Goal: Transaction & Acquisition: Purchase product/service

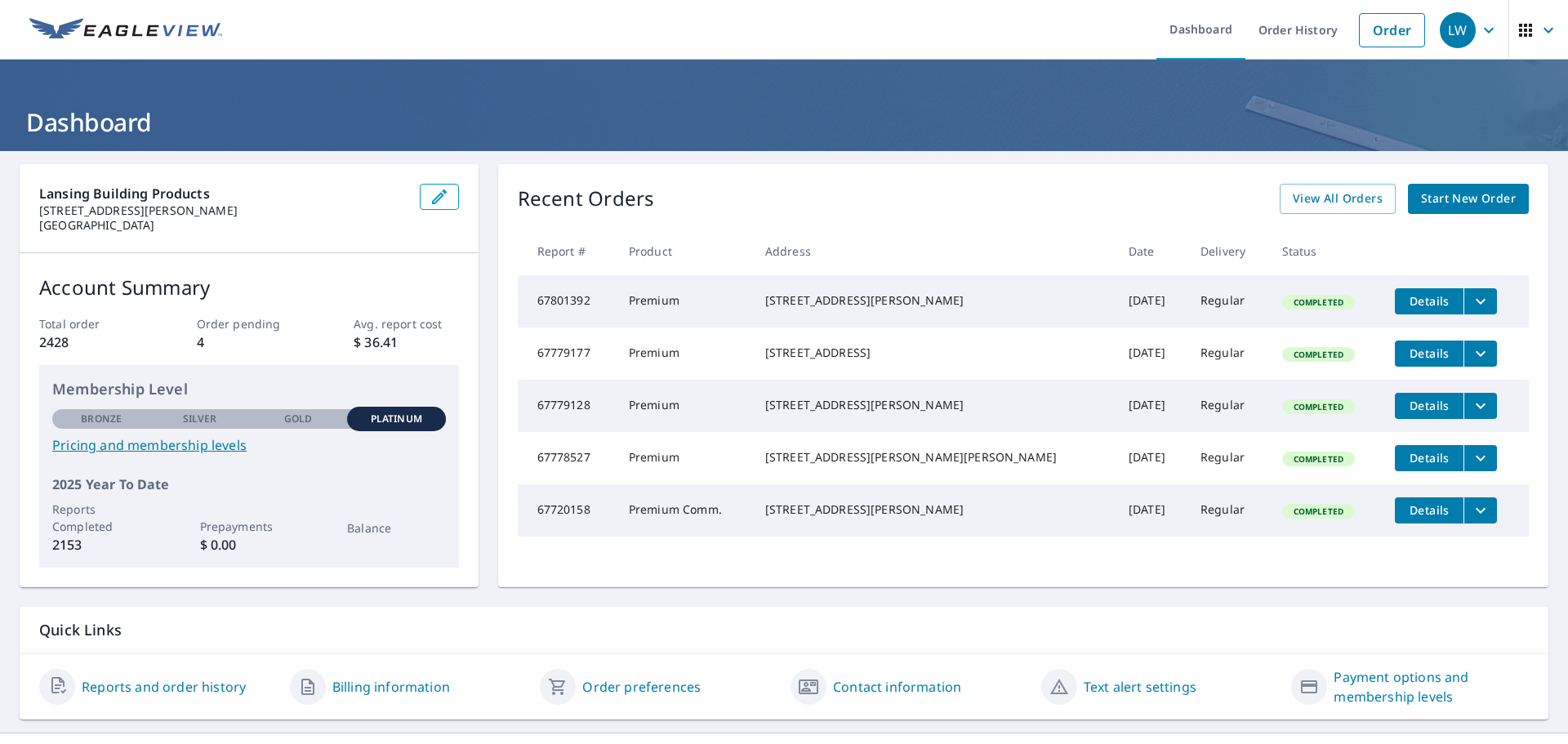
click at [1466, 202] on span "Start New Order" at bounding box center [1468, 199] width 94 height 20
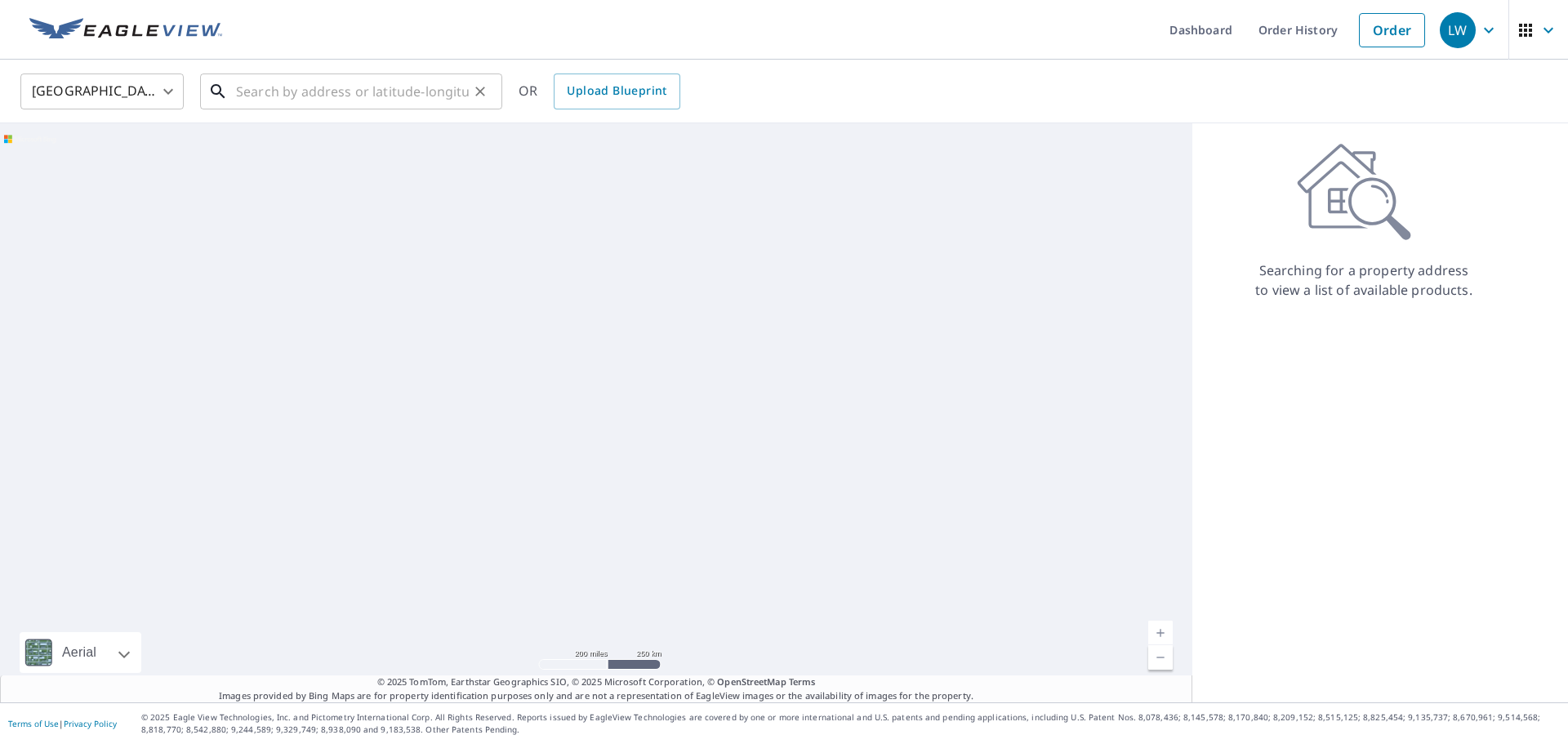
click at [311, 88] on input "text" at bounding box center [352, 91] width 233 height 46
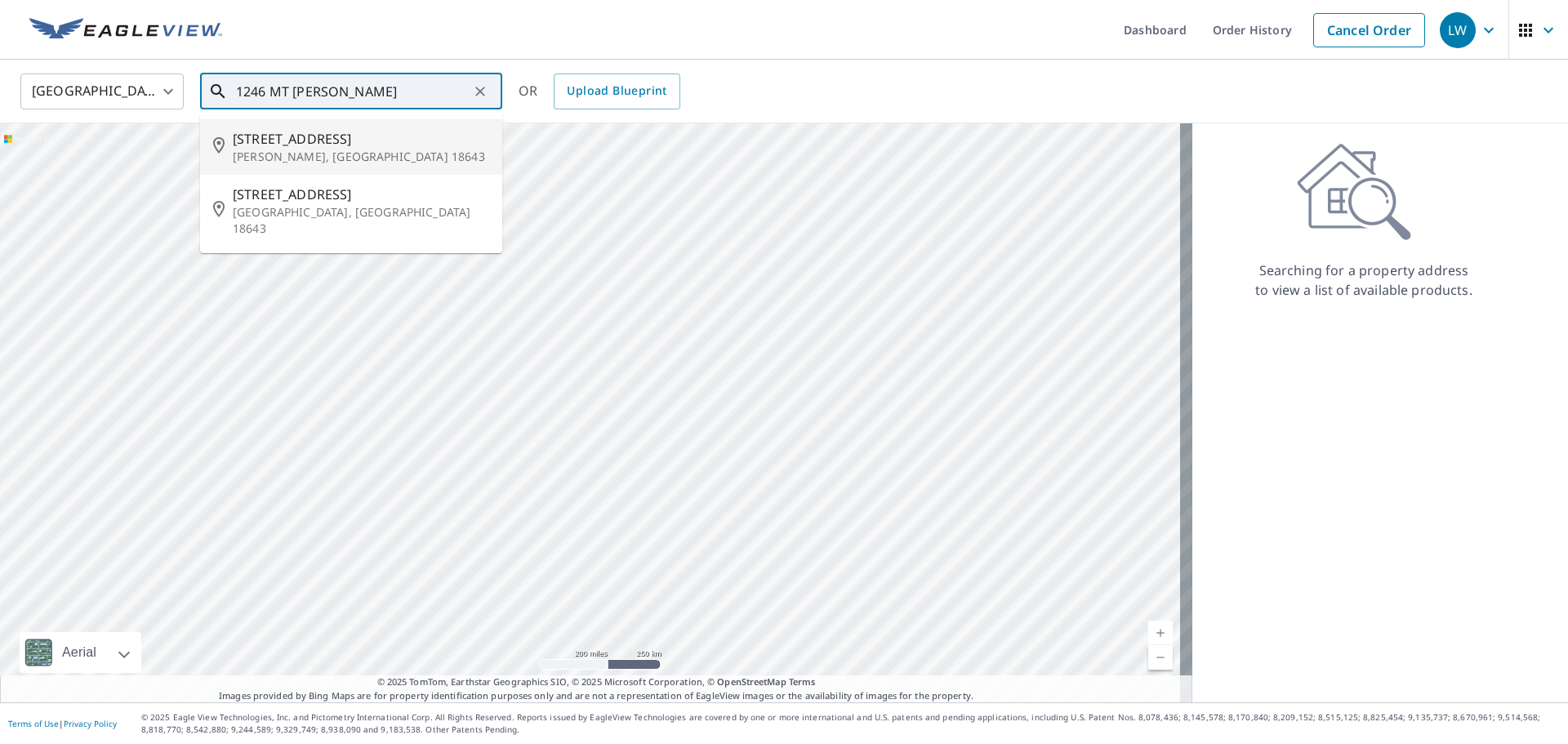
click at [377, 154] on p "[PERSON_NAME], [GEOGRAPHIC_DATA] 18643" at bounding box center [361, 157] width 256 height 17
type input "[STREET_ADDRESS][PERSON_NAME]"
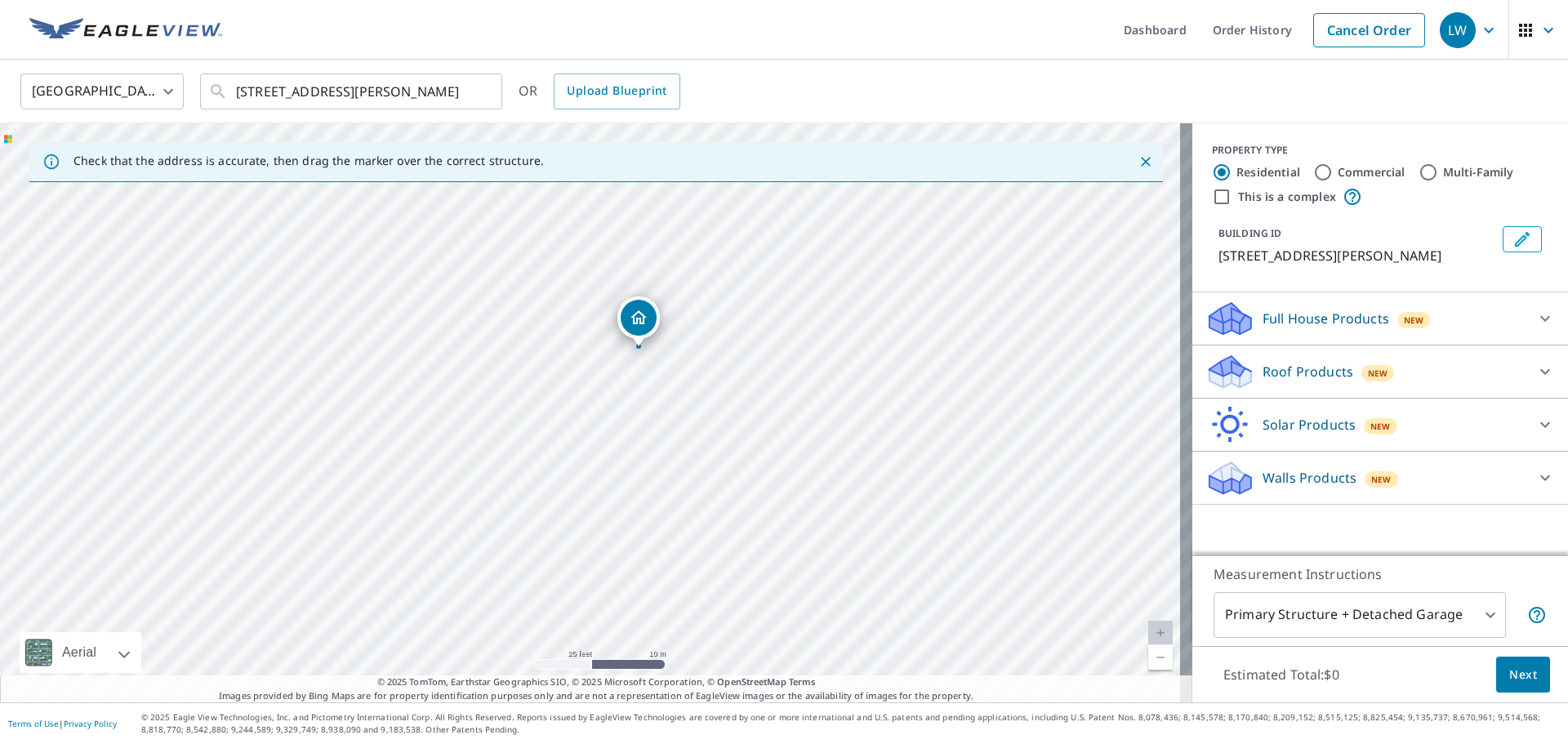
click at [1287, 377] on p "Roof Products" at bounding box center [1308, 371] width 91 height 19
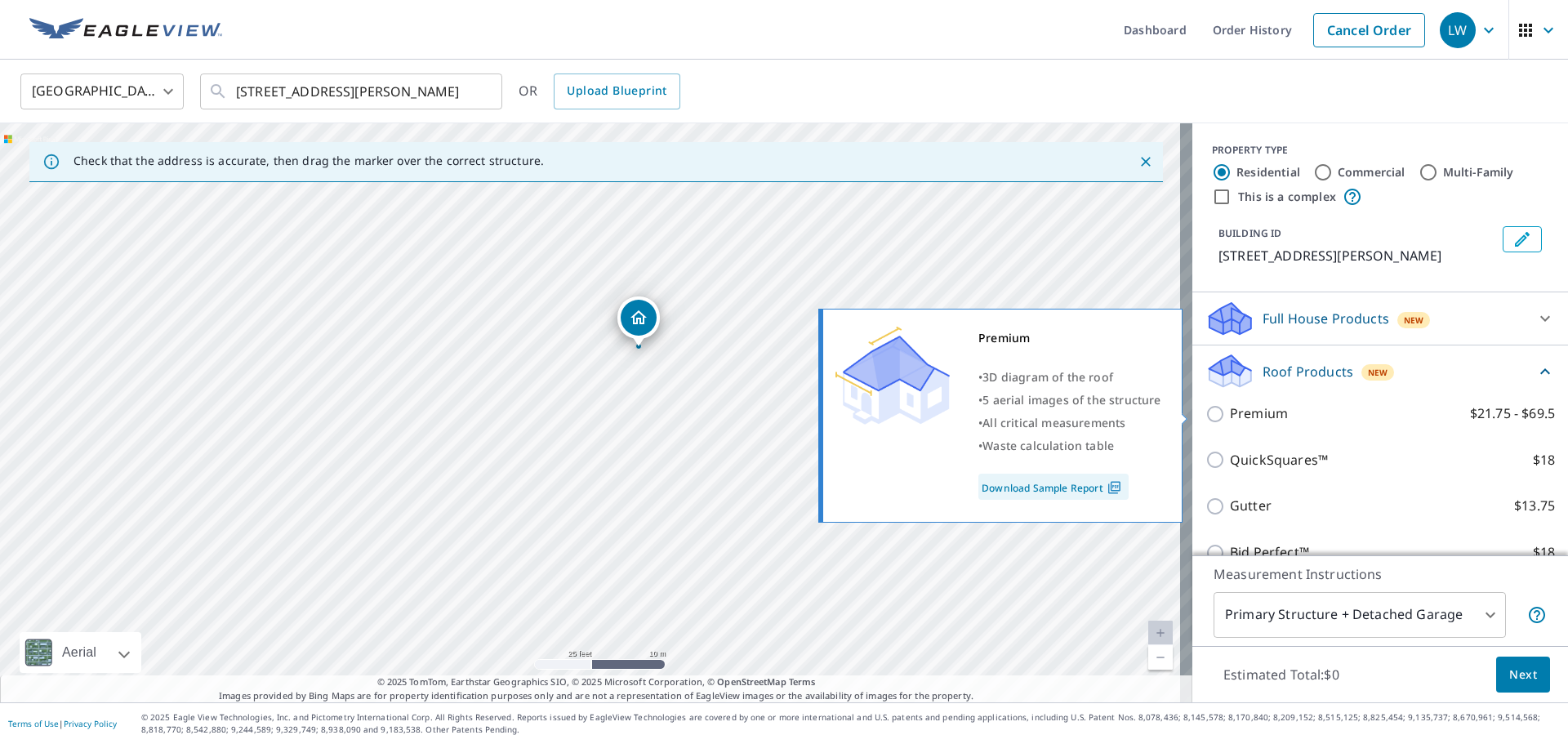
click at [1251, 412] on p "Premium" at bounding box center [1258, 413] width 58 height 20
click at [1230, 412] on input "Premium $21.75 - $69.5" at bounding box center [1217, 413] width 24 height 19
checkbox input "true"
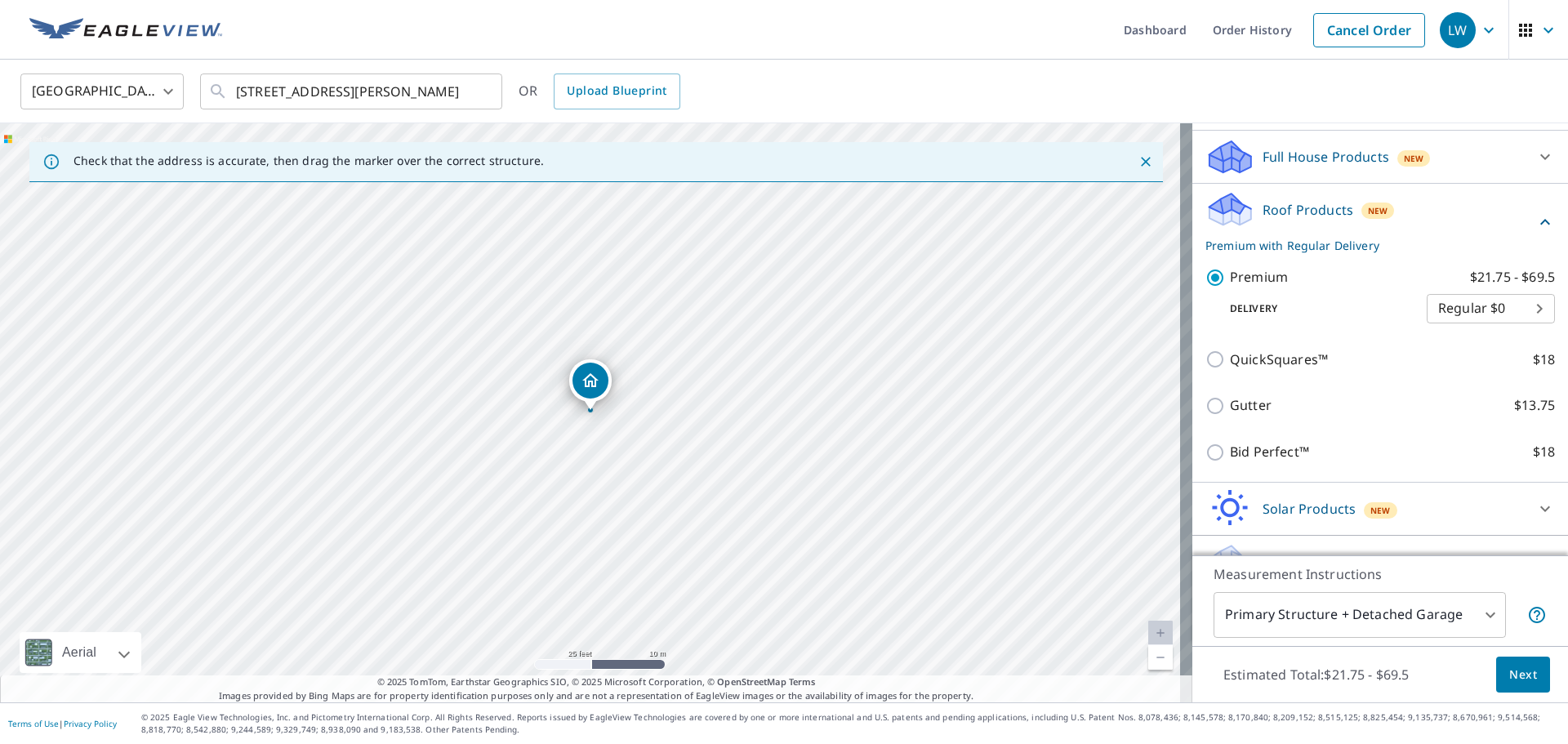
scroll to position [164, 0]
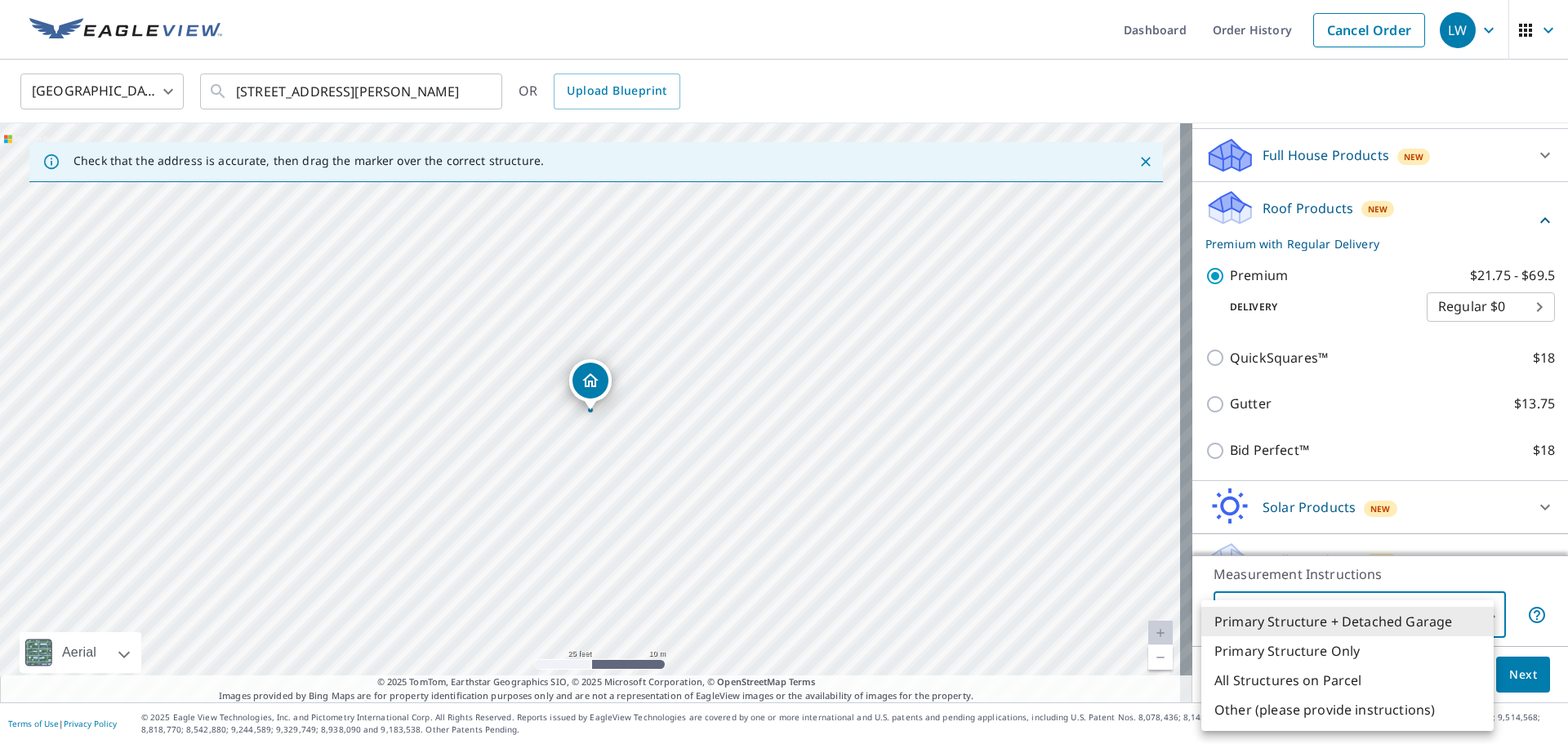
click at [1344, 622] on body "LW LW Dashboard Order History Cancel Order LW United States [GEOGRAPHIC_DATA] ​…" at bounding box center [784, 372] width 1568 height 744
click at [1323, 651] on li "Primary Structure Only" at bounding box center [1348, 650] width 292 height 29
type input "2"
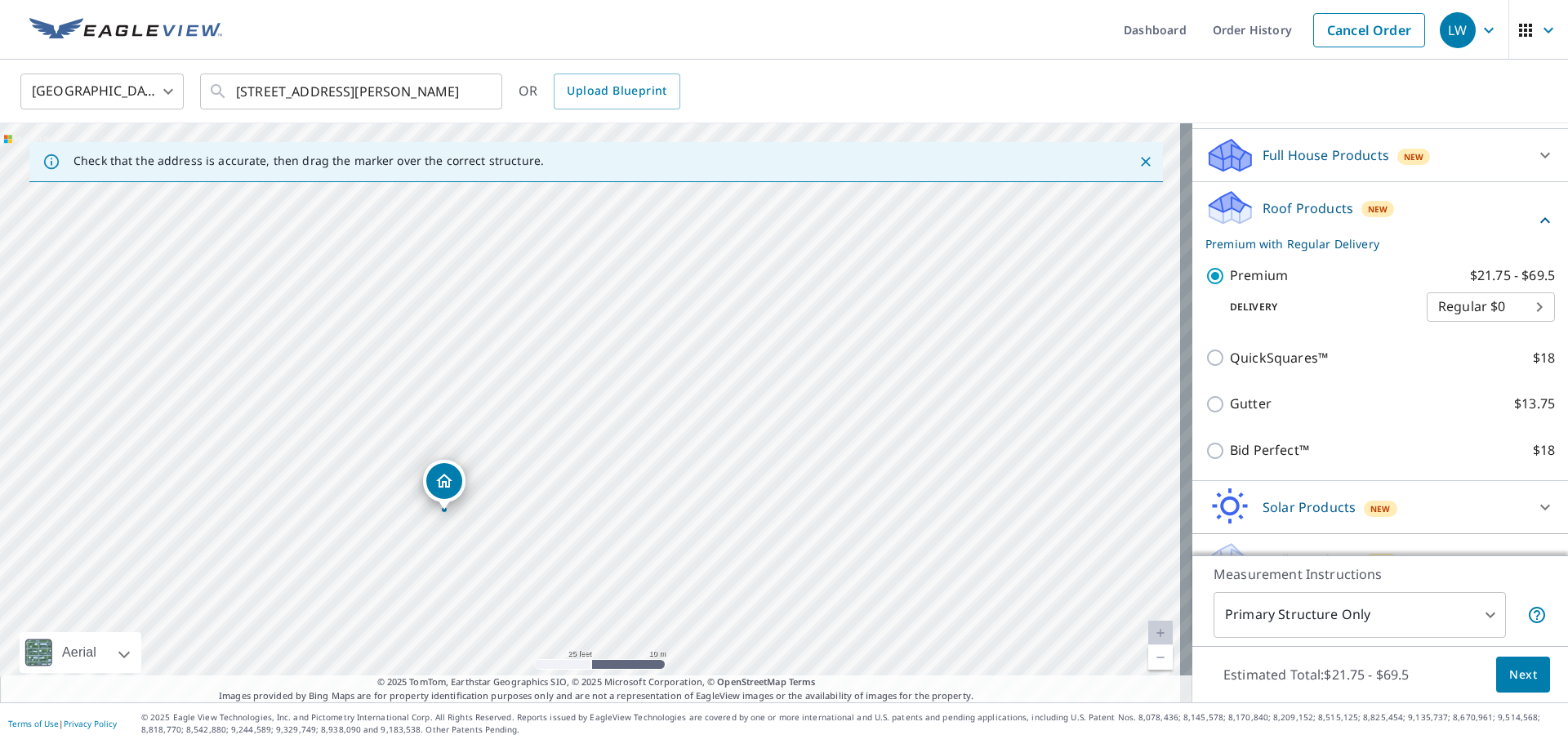
drag, startPoint x: 564, startPoint y: 397, endPoint x: 447, endPoint y: 482, distance: 144.6
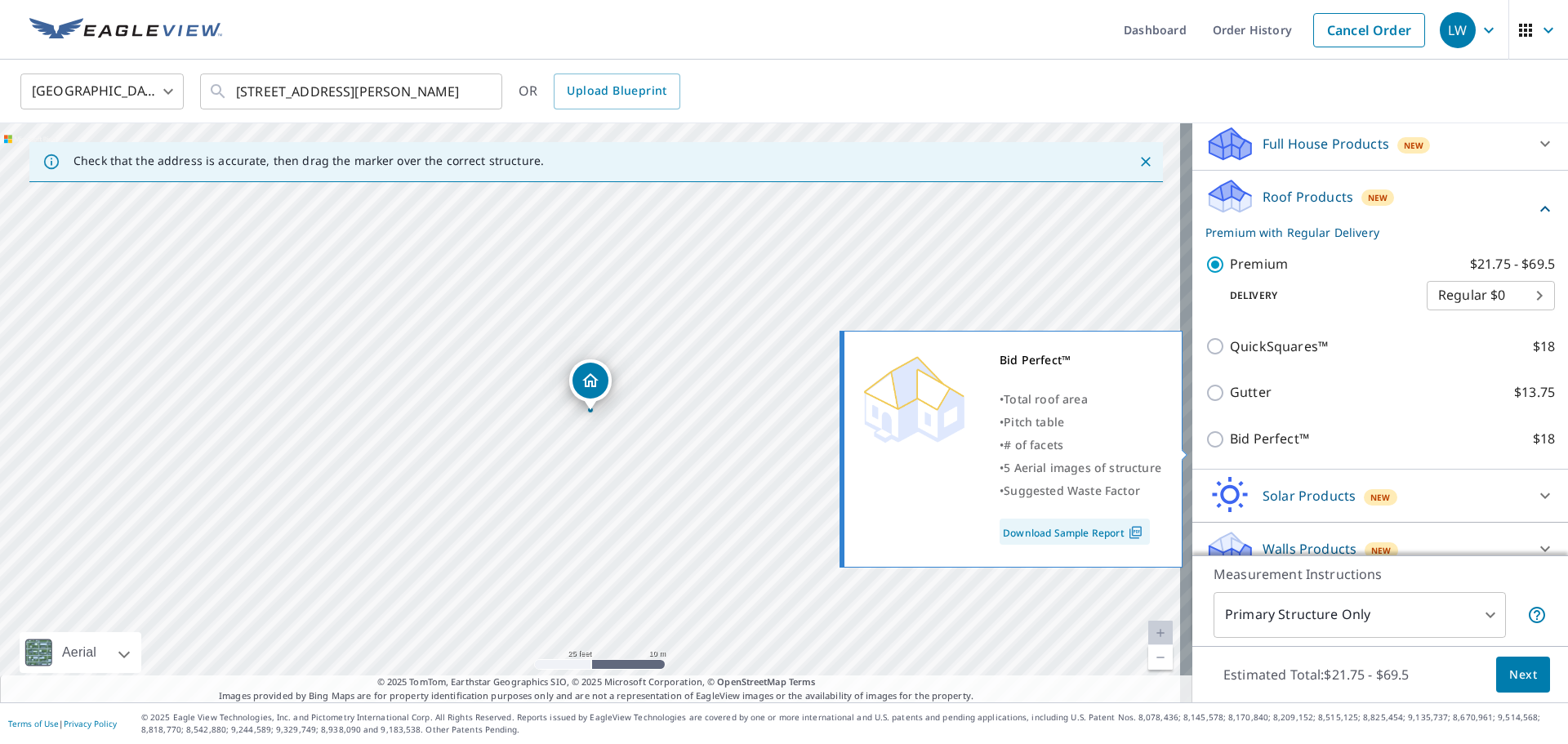
scroll to position [195, 0]
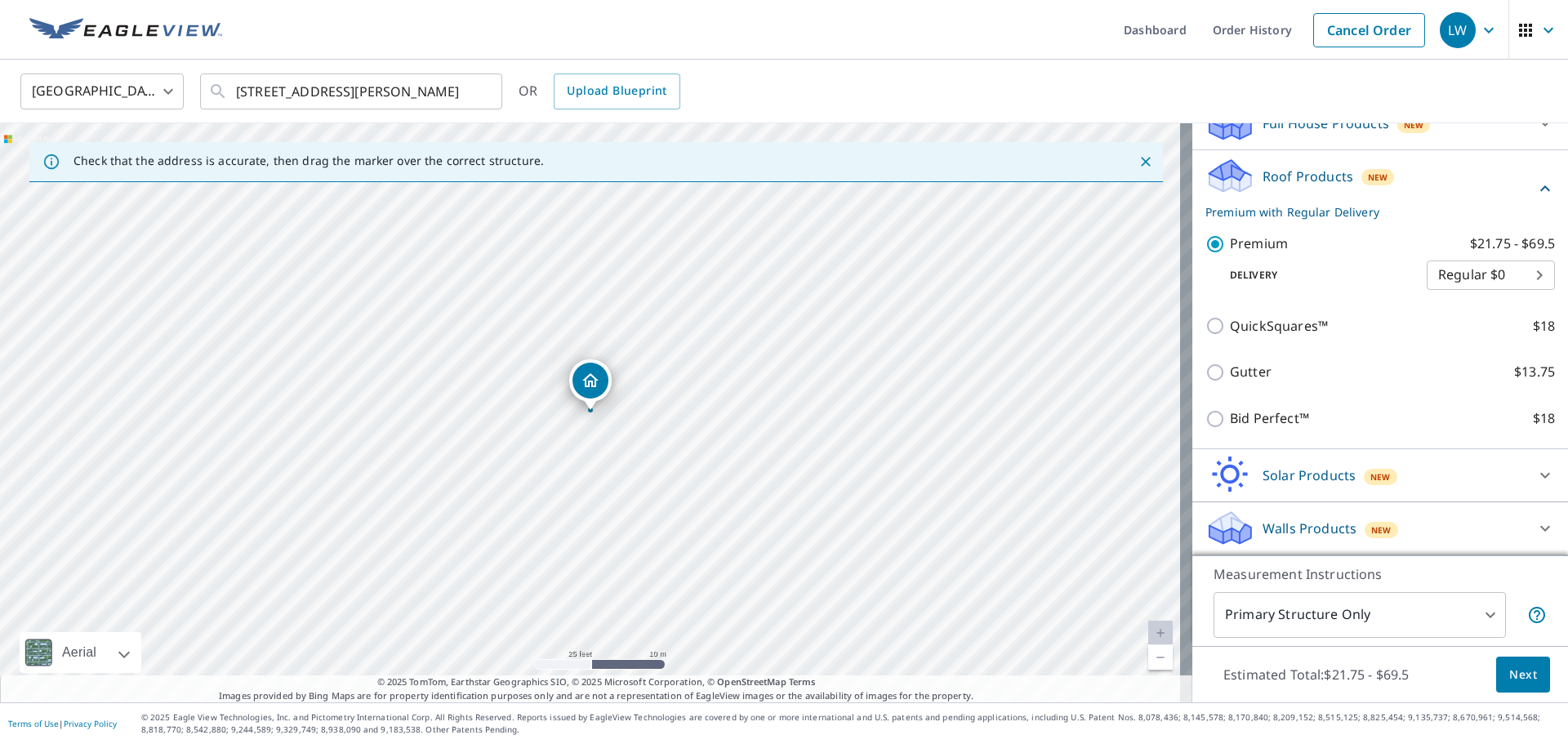
click at [1511, 686] on button "Next" at bounding box center [1523, 676] width 54 height 37
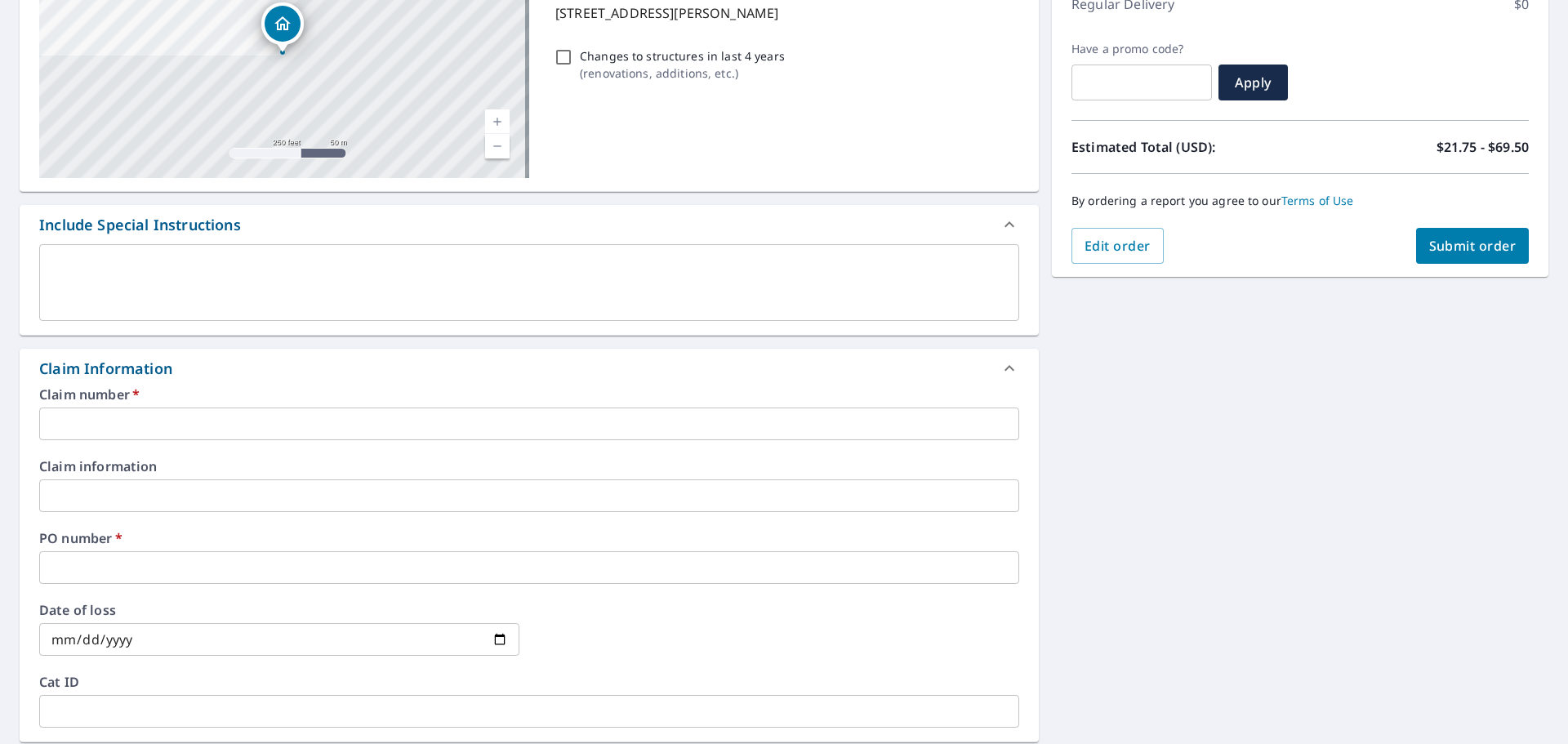
scroll to position [245, 0]
click at [102, 432] on input "text" at bounding box center [529, 423] width 980 height 33
click at [159, 416] on input "text" at bounding box center [529, 423] width 980 height 33
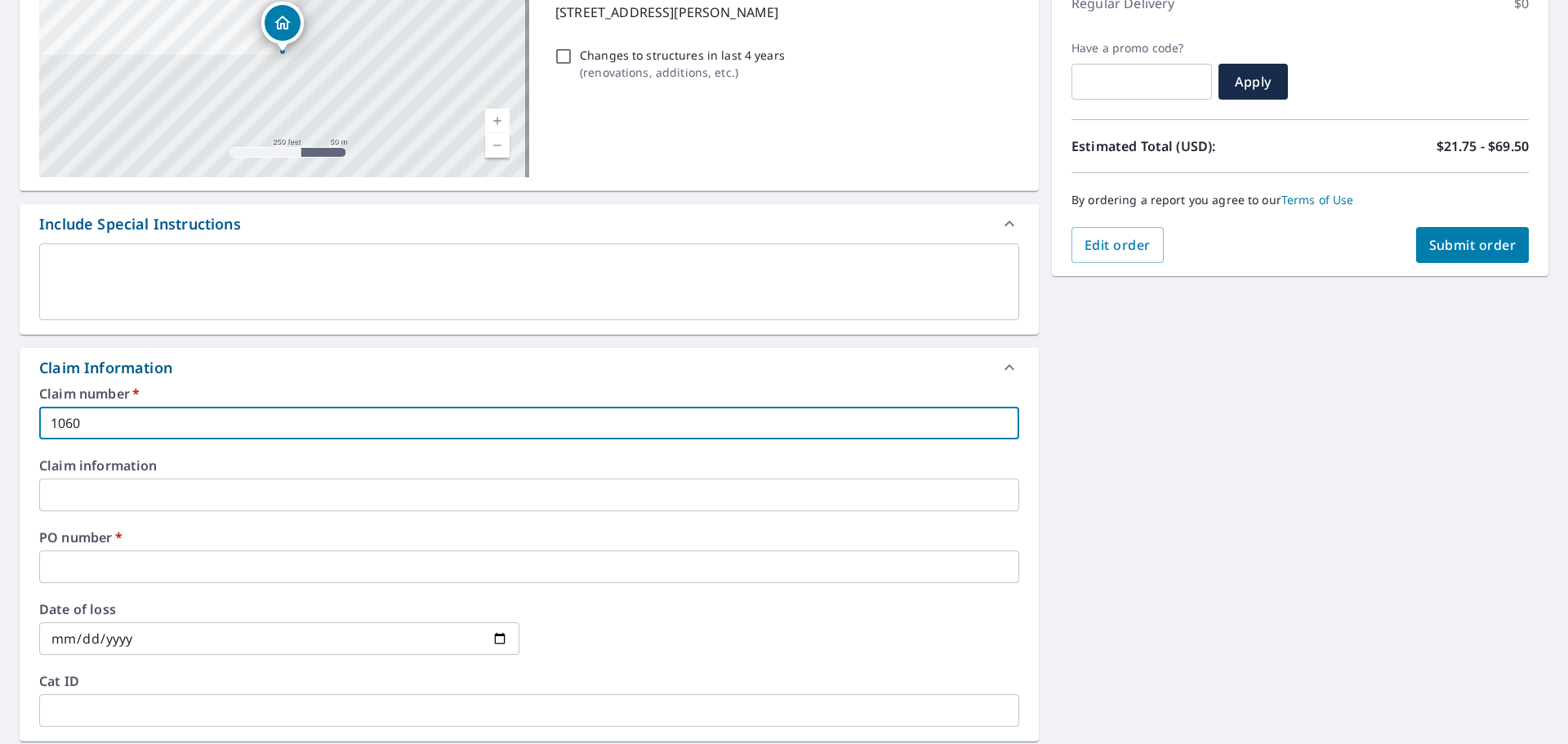
type input "1060302 SARNAK RFG SIDING WINDOWS"
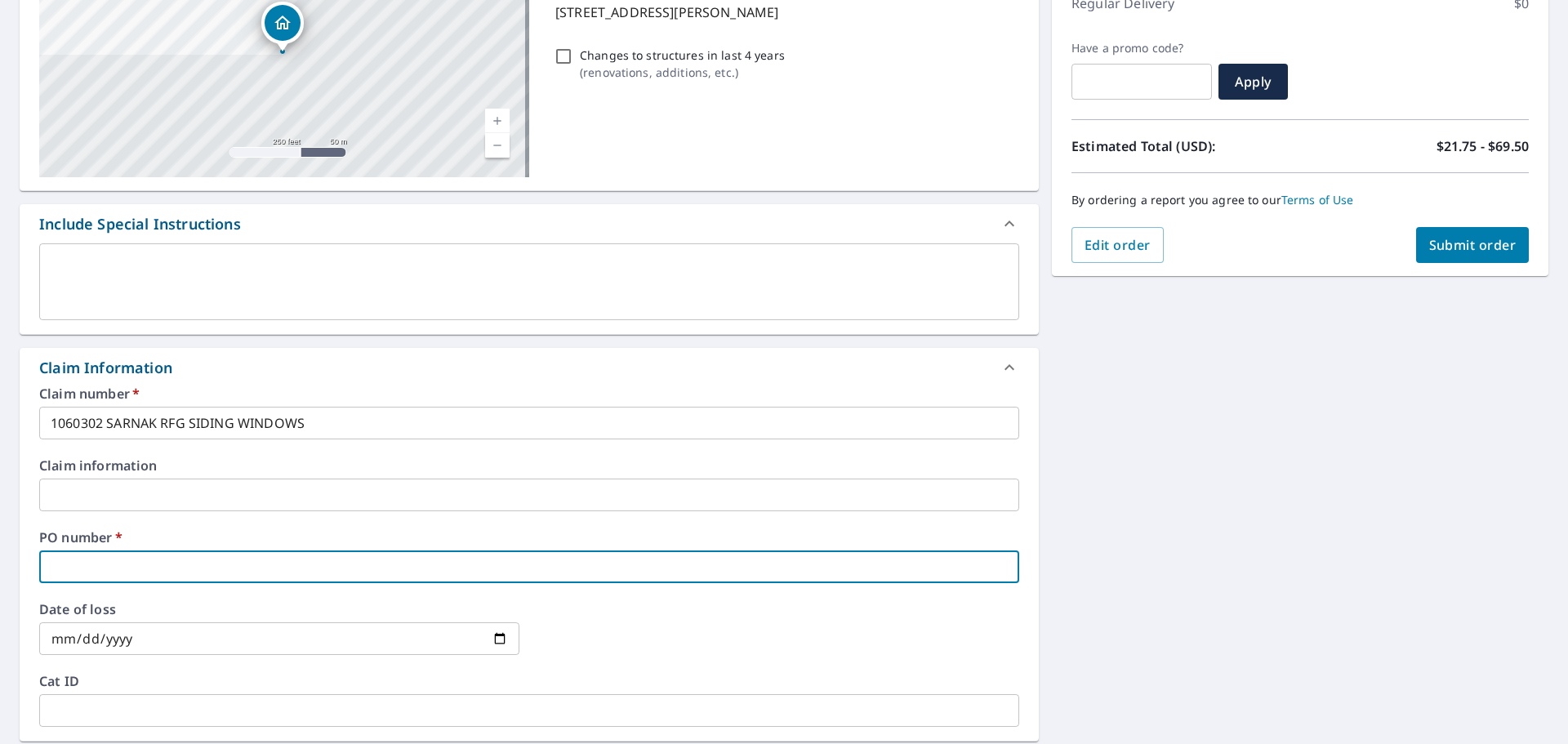
drag, startPoint x: 134, startPoint y: 572, endPoint x: 185, endPoint y: 544, distance: 58.2
click at [136, 571] on input "text" at bounding box center [529, 566] width 980 height 33
type input "[PERSON_NAME]"
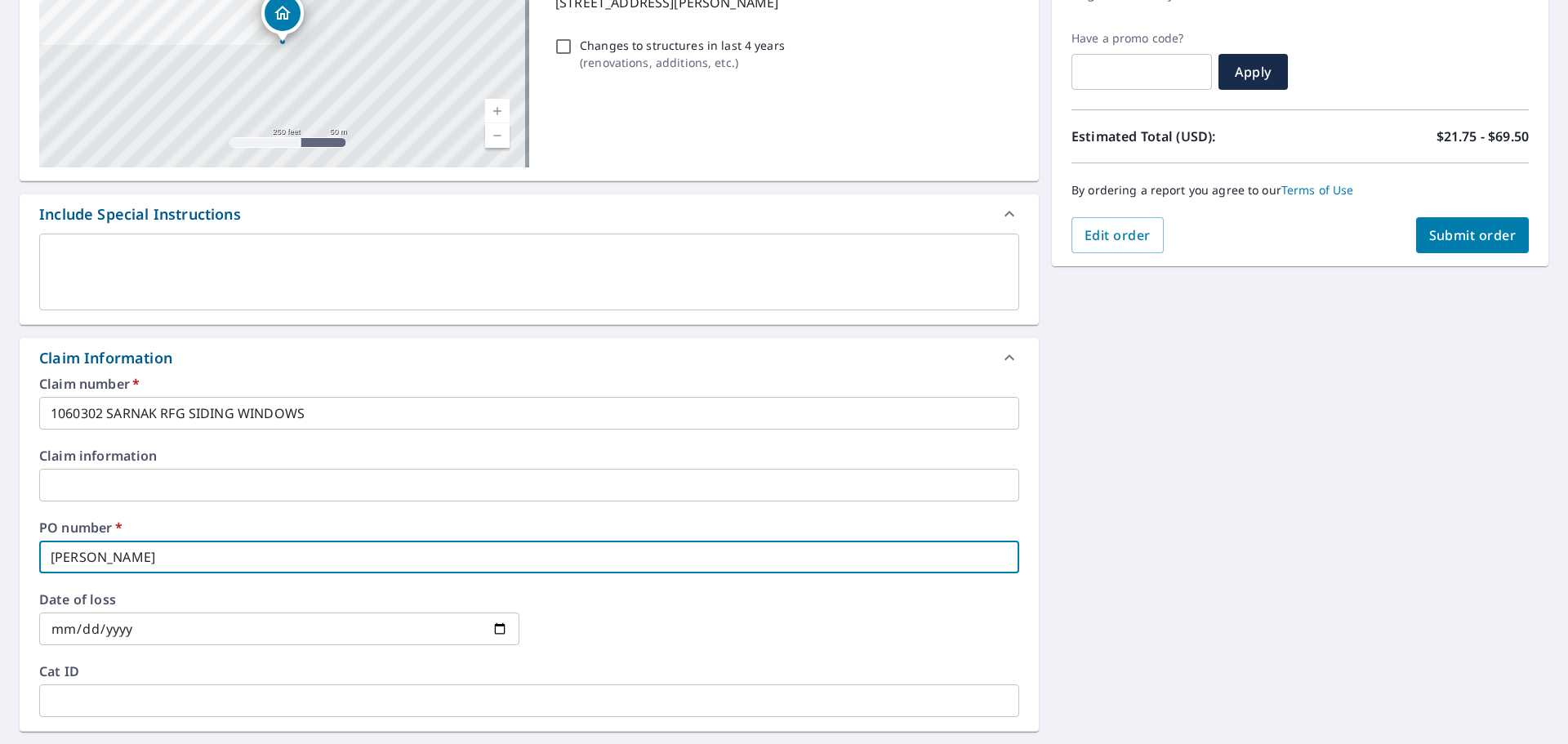
scroll to position [402, 0]
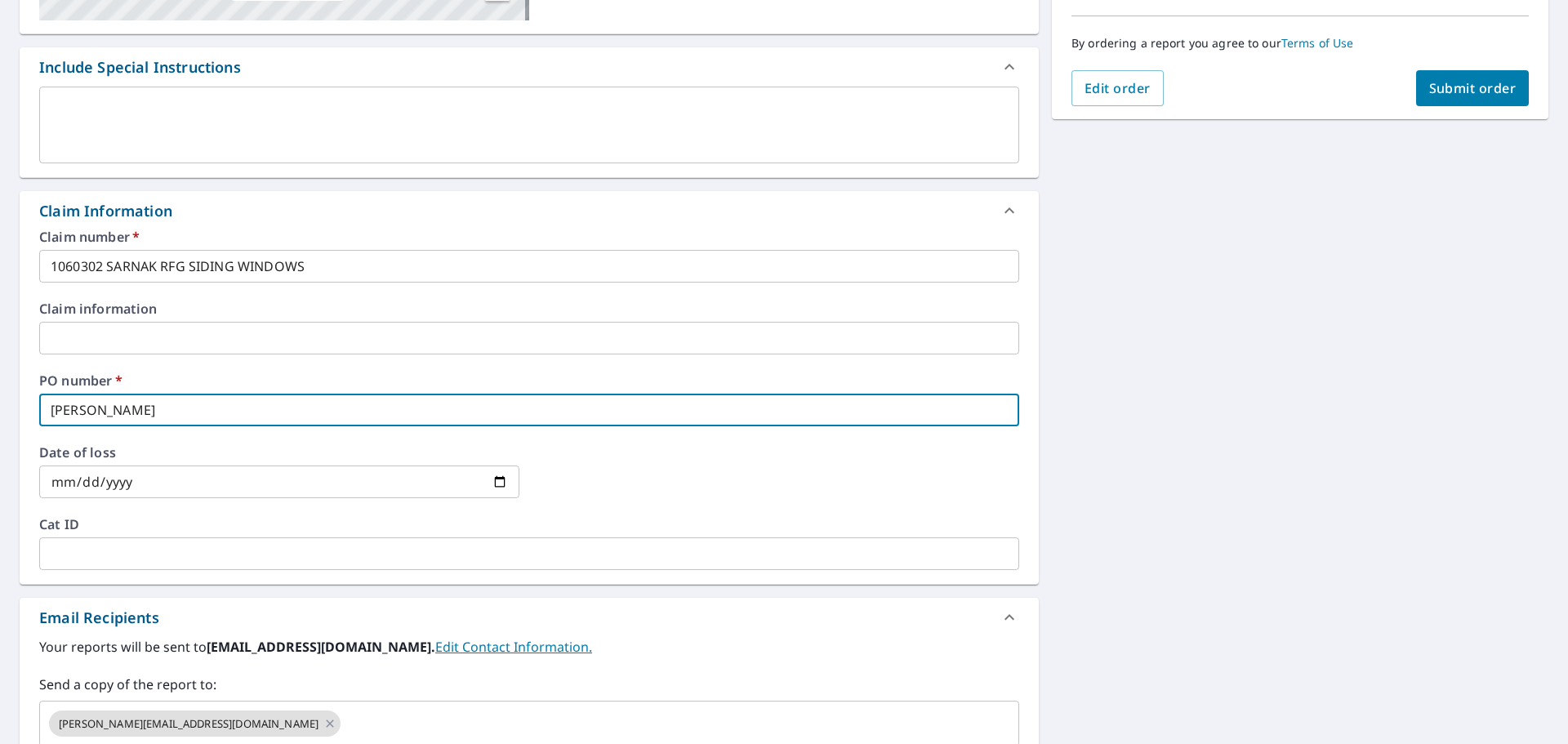
click at [1429, 87] on span "Submit order" at bounding box center [1473, 89] width 88 height 18
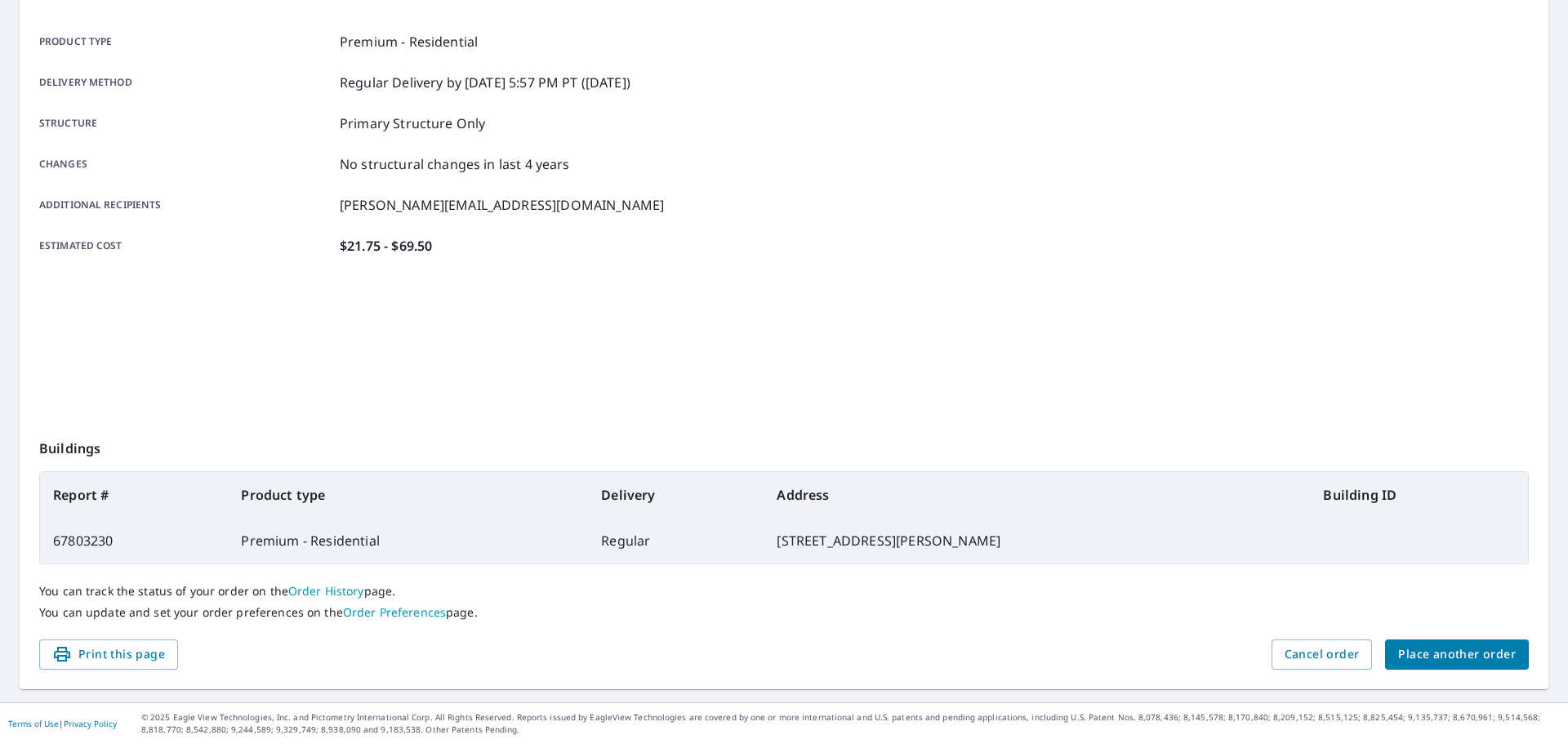
scroll to position [217, 0]
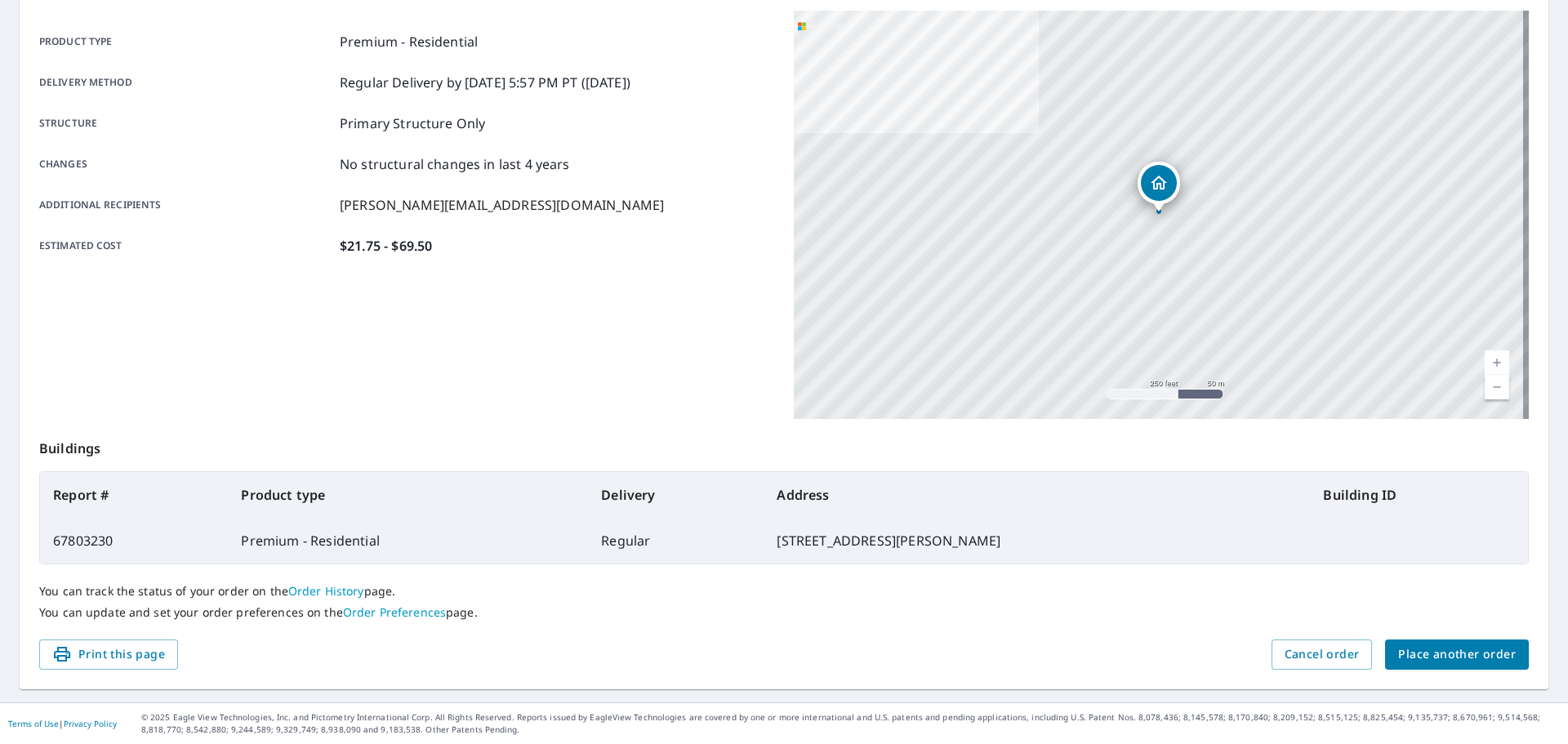
click at [1427, 657] on span "Place another order" at bounding box center [1457, 655] width 118 height 20
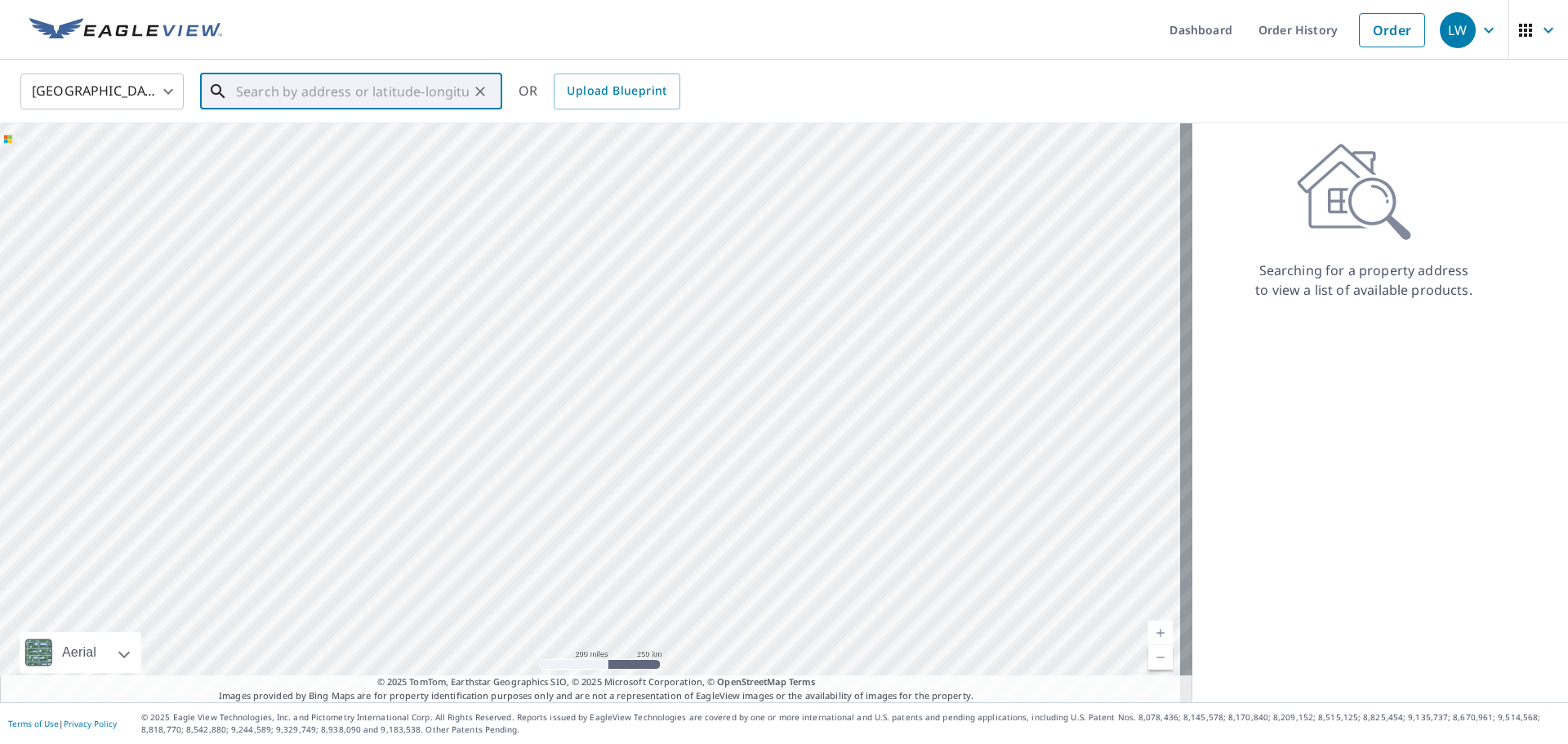
click at [370, 96] on input "text" at bounding box center [352, 91] width 233 height 46
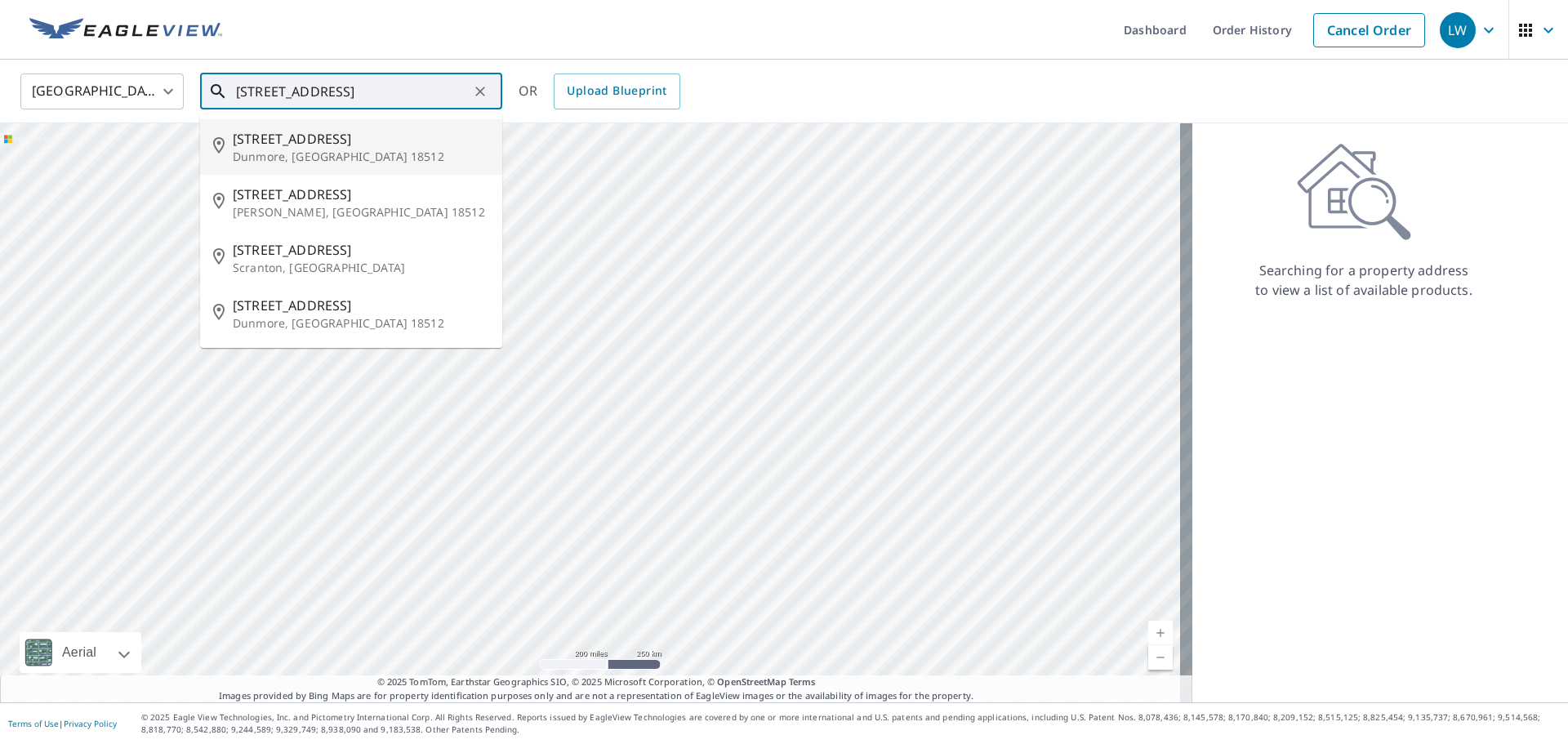
click at [373, 143] on span "[STREET_ADDRESS]" at bounding box center [361, 139] width 256 height 19
type input "[STREET_ADDRESS]"
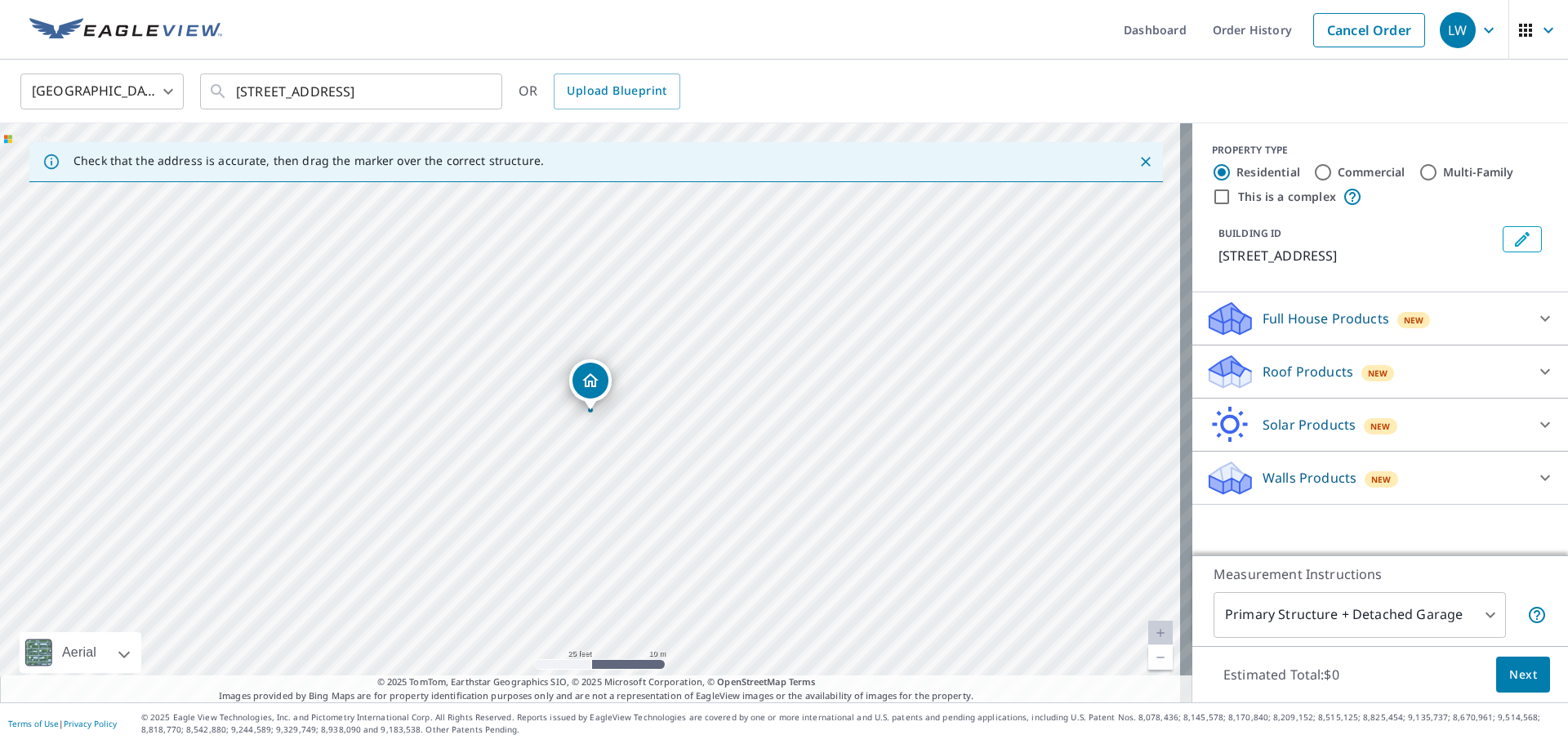
click at [1362, 374] on div "New" at bounding box center [1378, 373] width 33 height 17
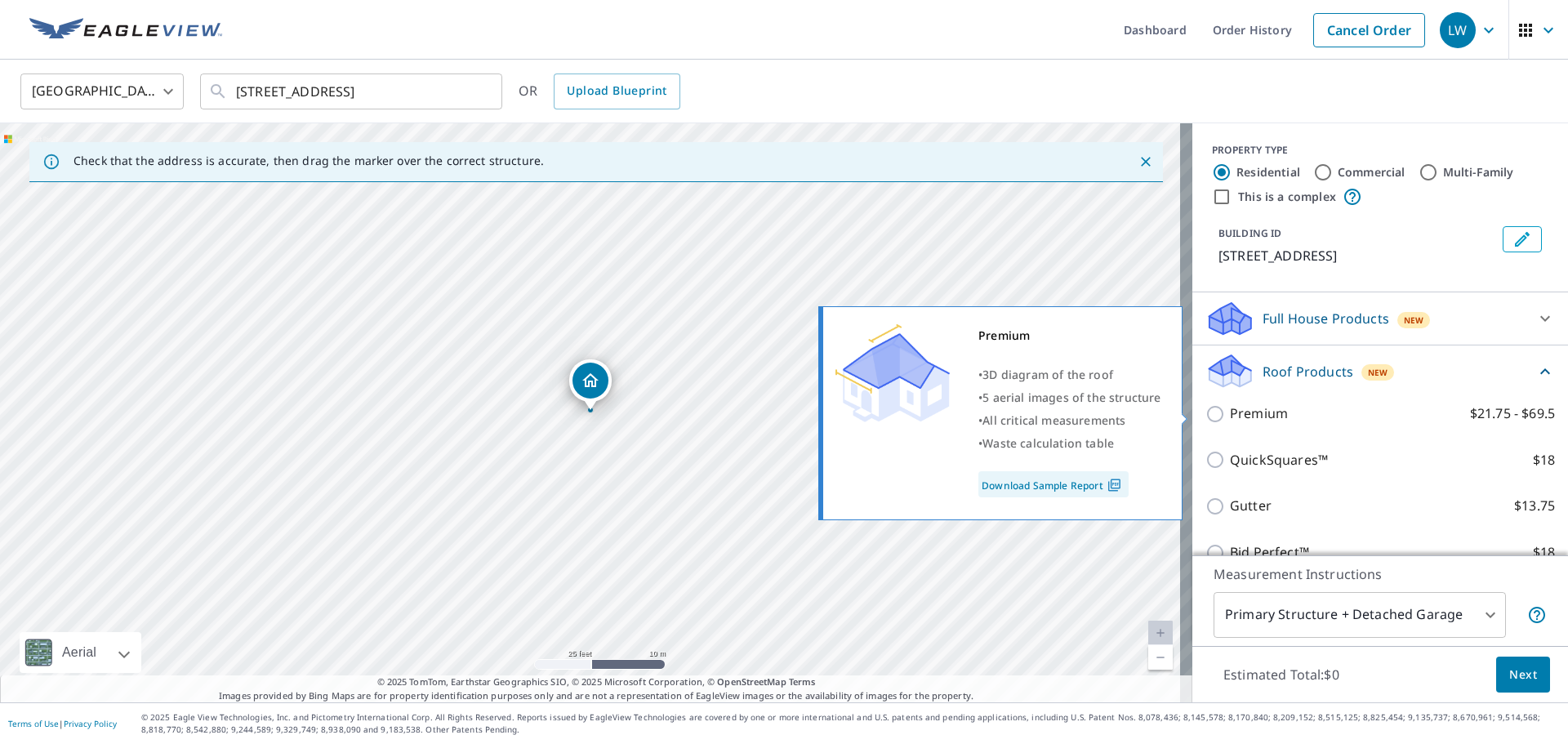
click at [1256, 421] on p "Premium" at bounding box center [1258, 413] width 58 height 20
click at [1230, 421] on input "Premium $21.75 - $69.5" at bounding box center [1217, 413] width 24 height 19
checkbox input "true"
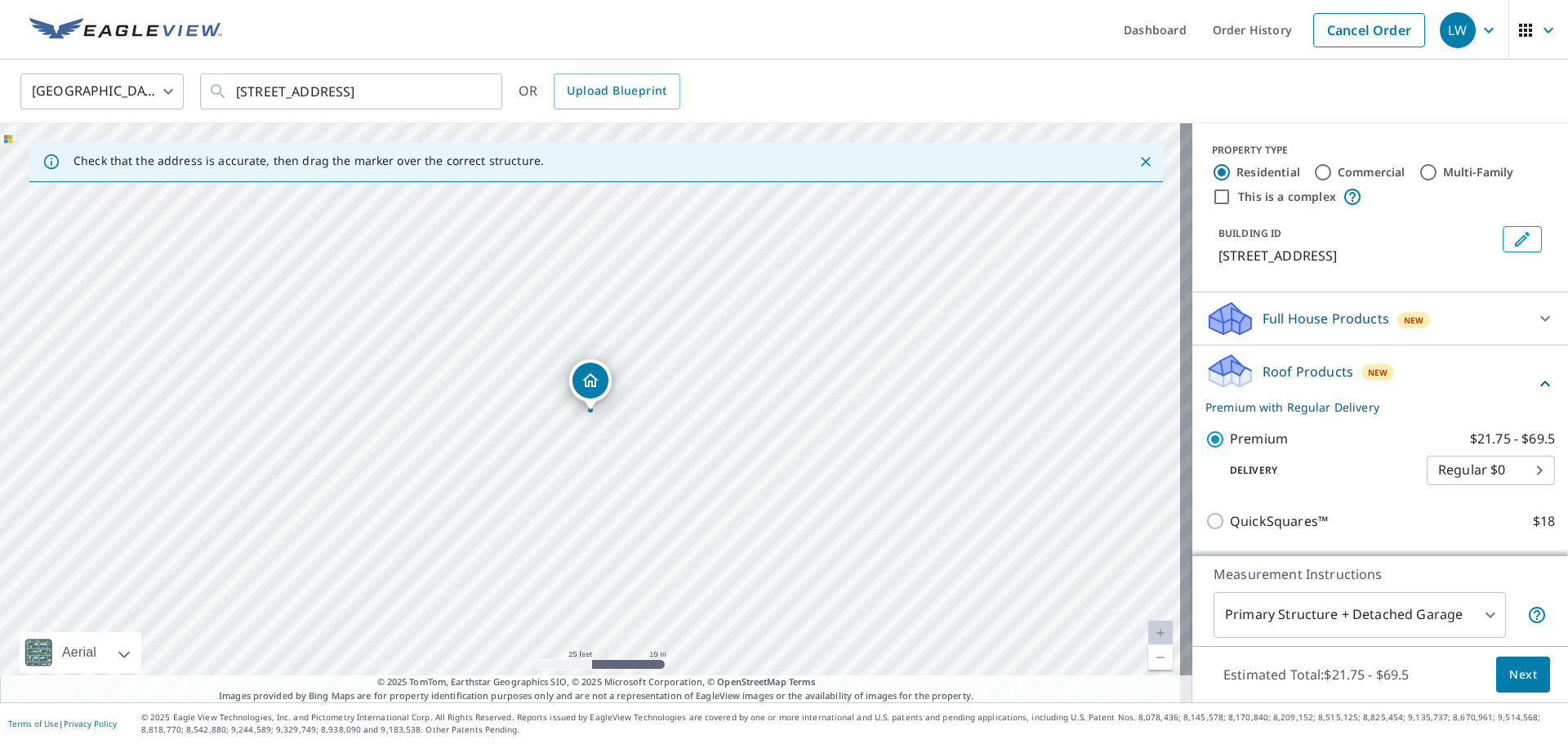
click at [1302, 611] on body "LW LW Dashboard Order History Cancel Order LW United States US ​ [STREET_ADDRES…" at bounding box center [784, 372] width 1568 height 744
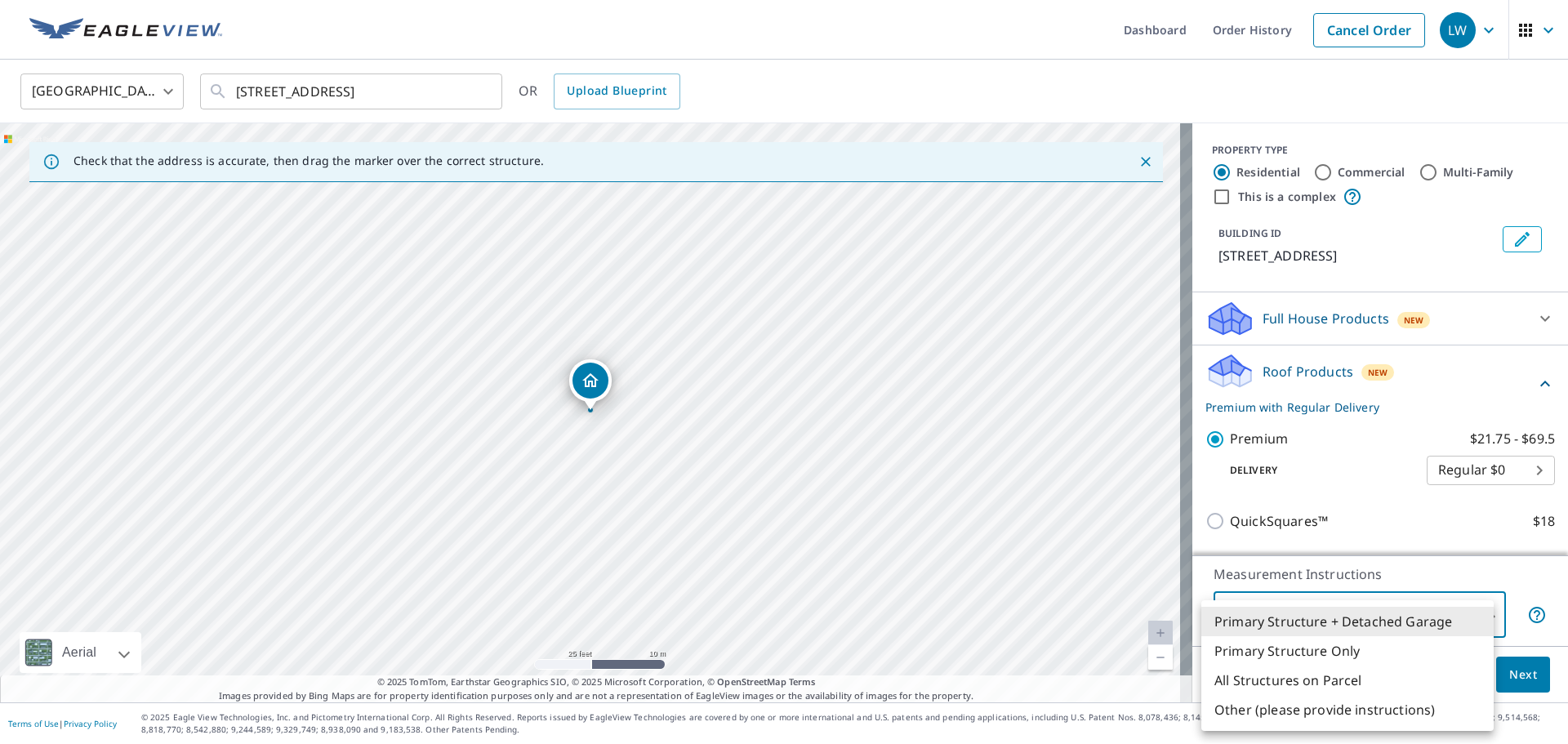
click at [1315, 655] on li "Primary Structure Only" at bounding box center [1348, 650] width 292 height 29
type input "2"
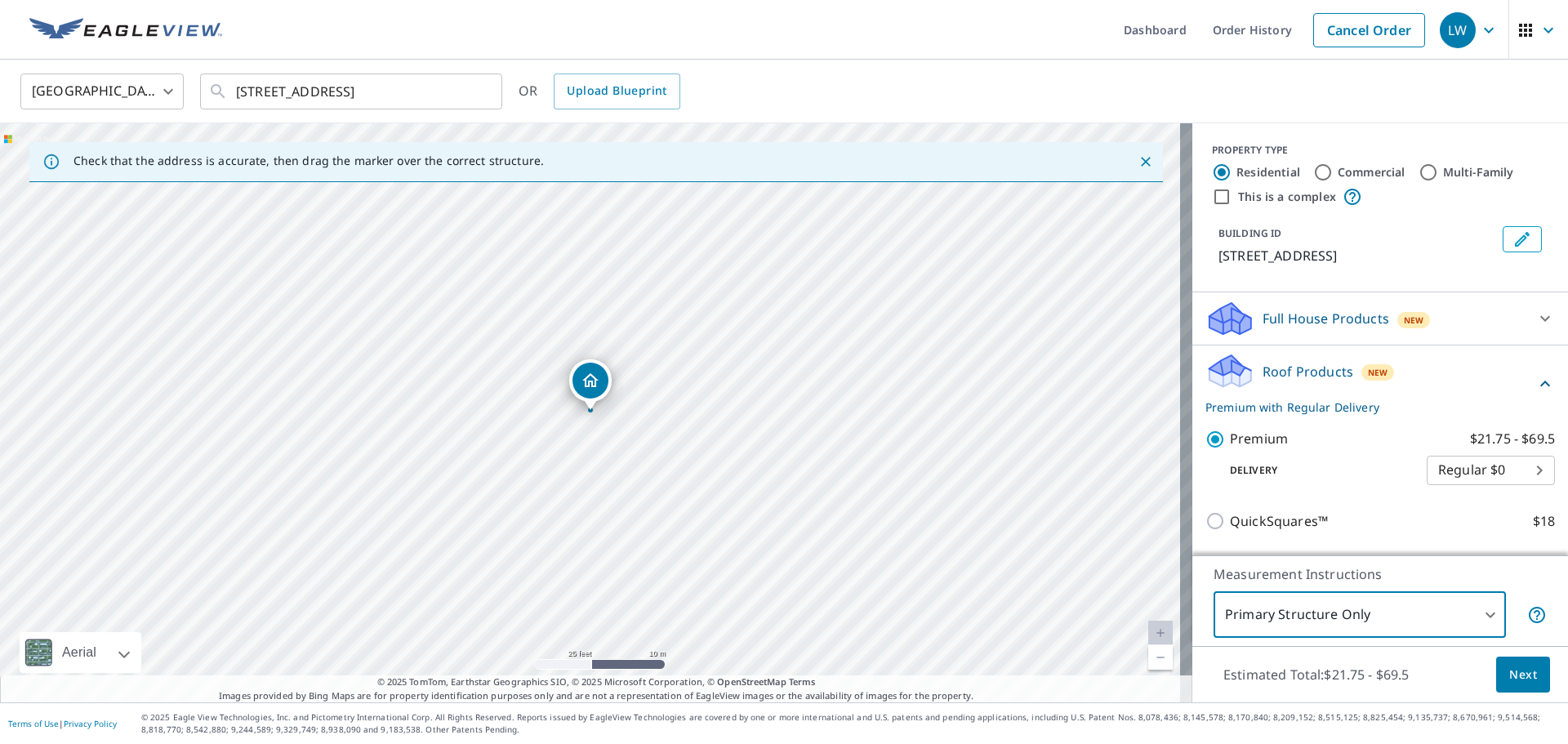
click at [1517, 671] on span "Next" at bounding box center [1523, 675] width 28 height 20
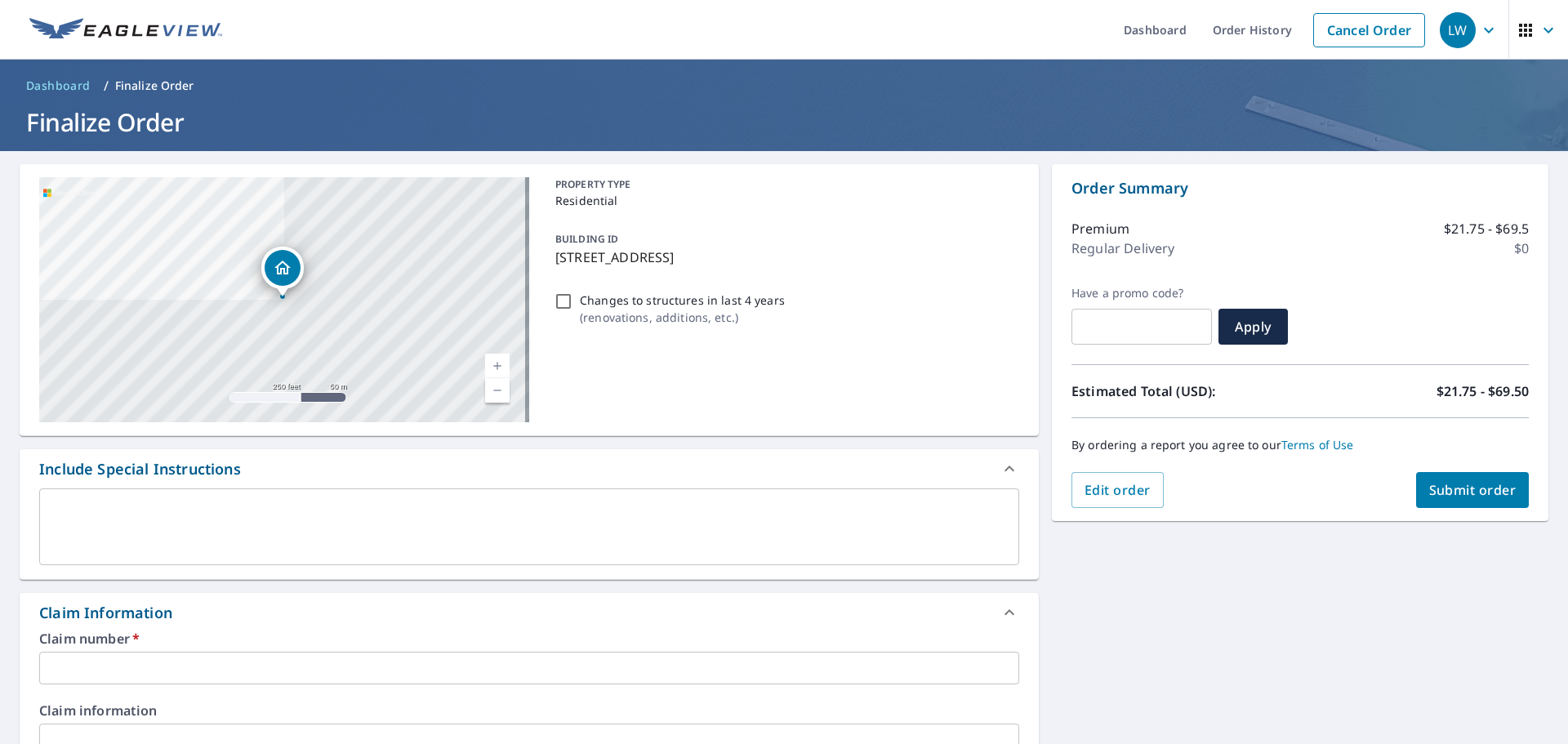
drag, startPoint x: 125, startPoint y: 670, endPoint x: 170, endPoint y: 657, distance: 46.8
click at [134, 666] on input "text" at bounding box center [529, 668] width 980 height 33
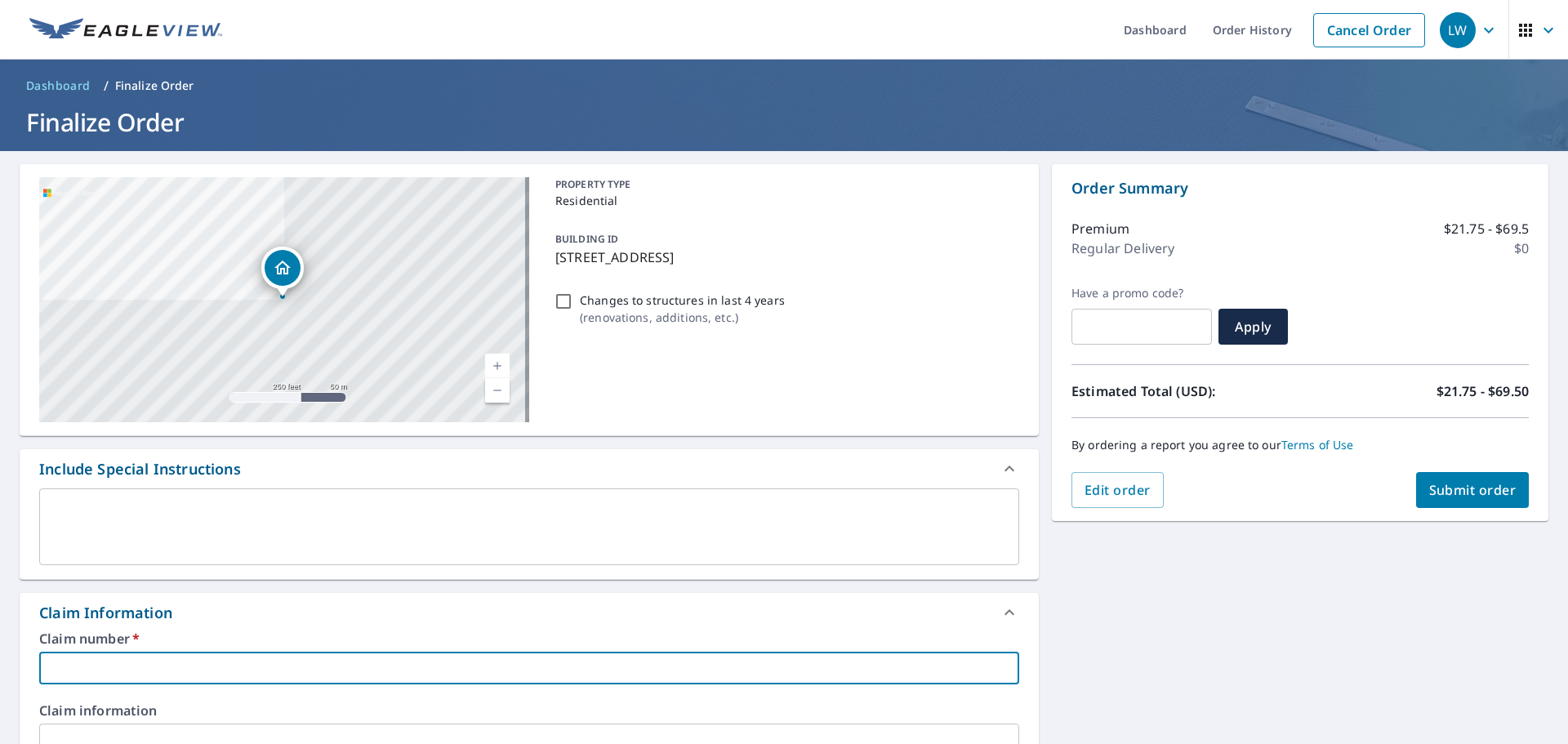
type input "1060302 SARNAK RFG SIDING WINDOWS"
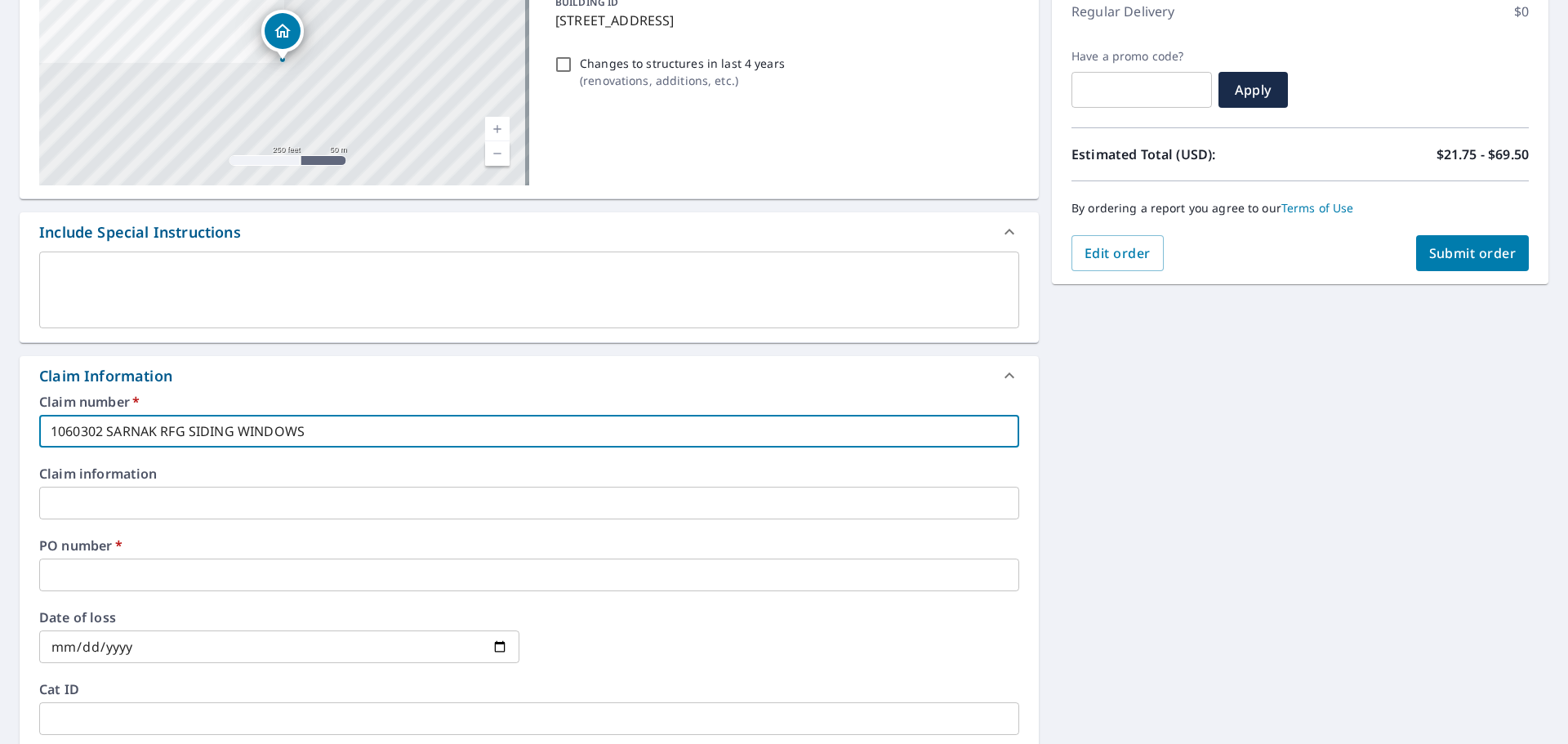
scroll to position [245, 0]
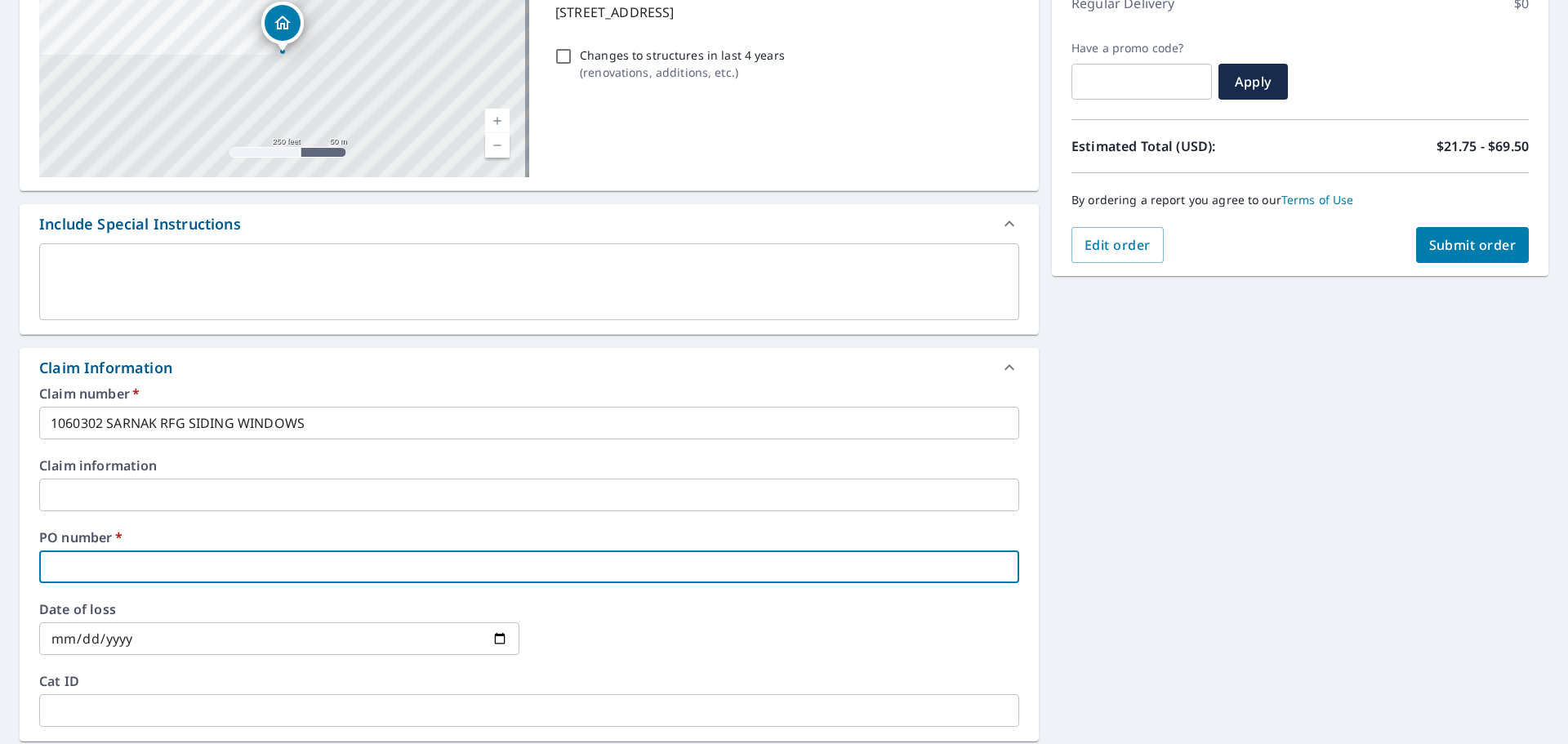
click at [169, 569] on input "text" at bounding box center [529, 566] width 980 height 33
type input "[PERSON_NAME]"
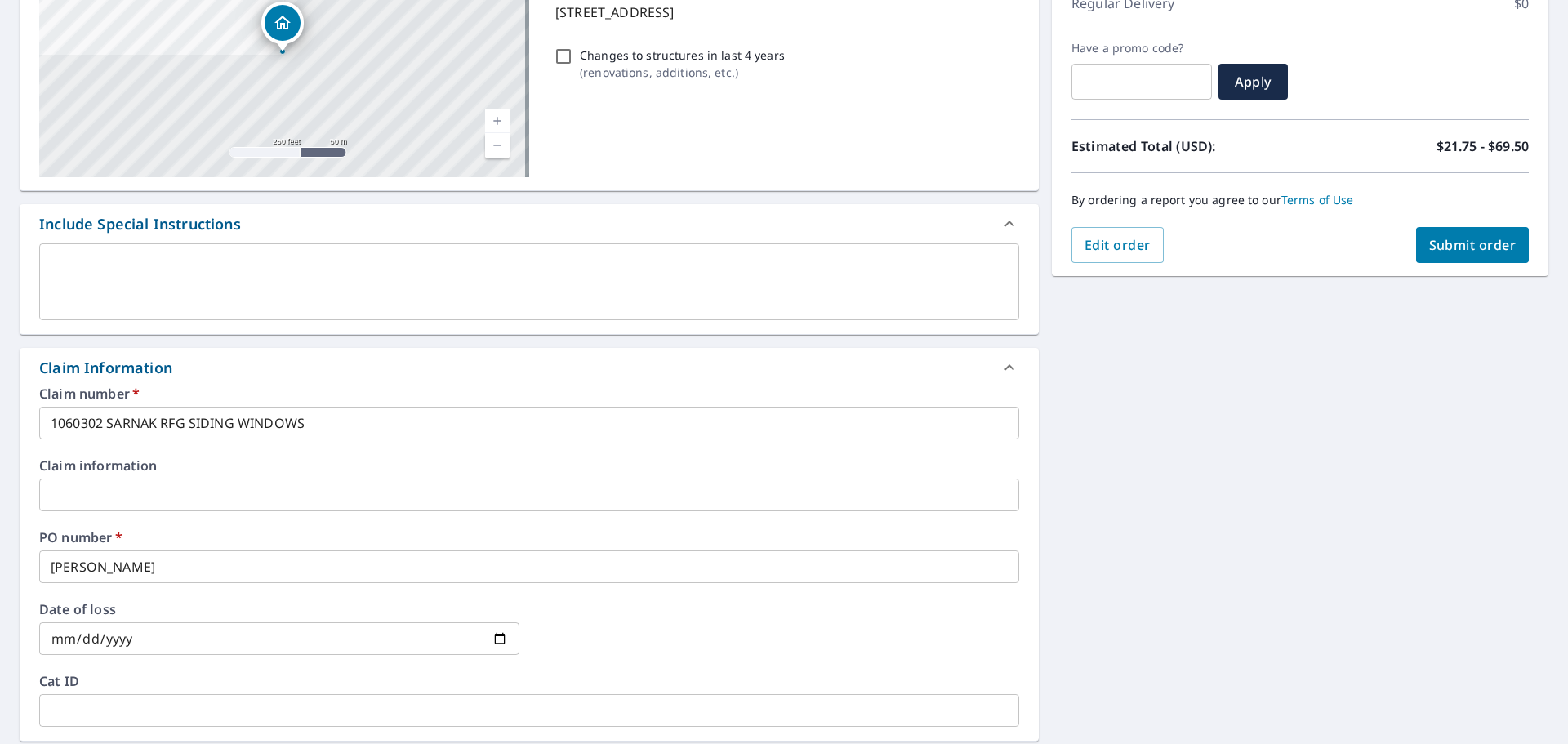
click at [1096, 492] on div "[STREET_ADDRESS] A standard road map Aerial A detailed look from above Labels L…" at bounding box center [784, 504] width 1568 height 1198
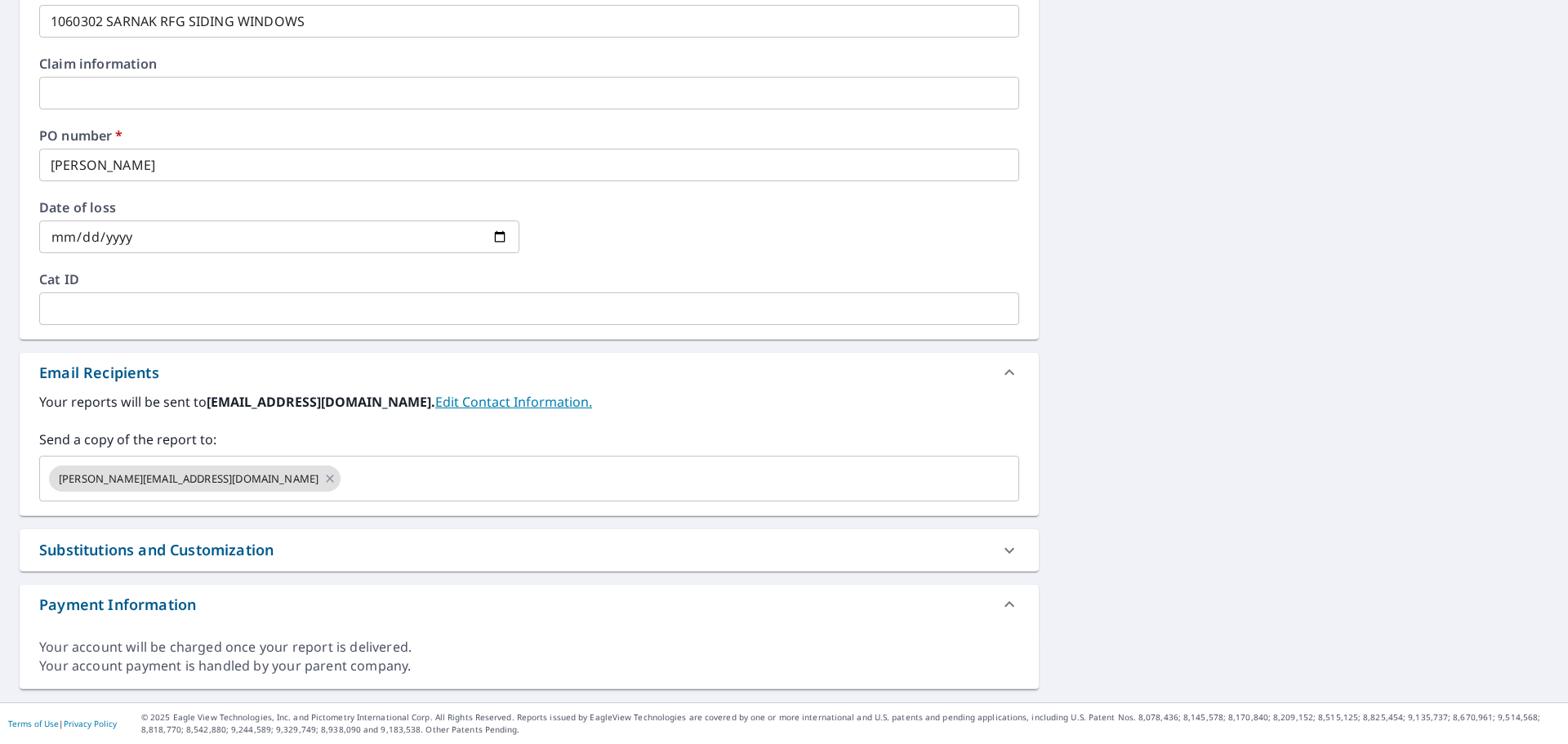
scroll to position [402, 0]
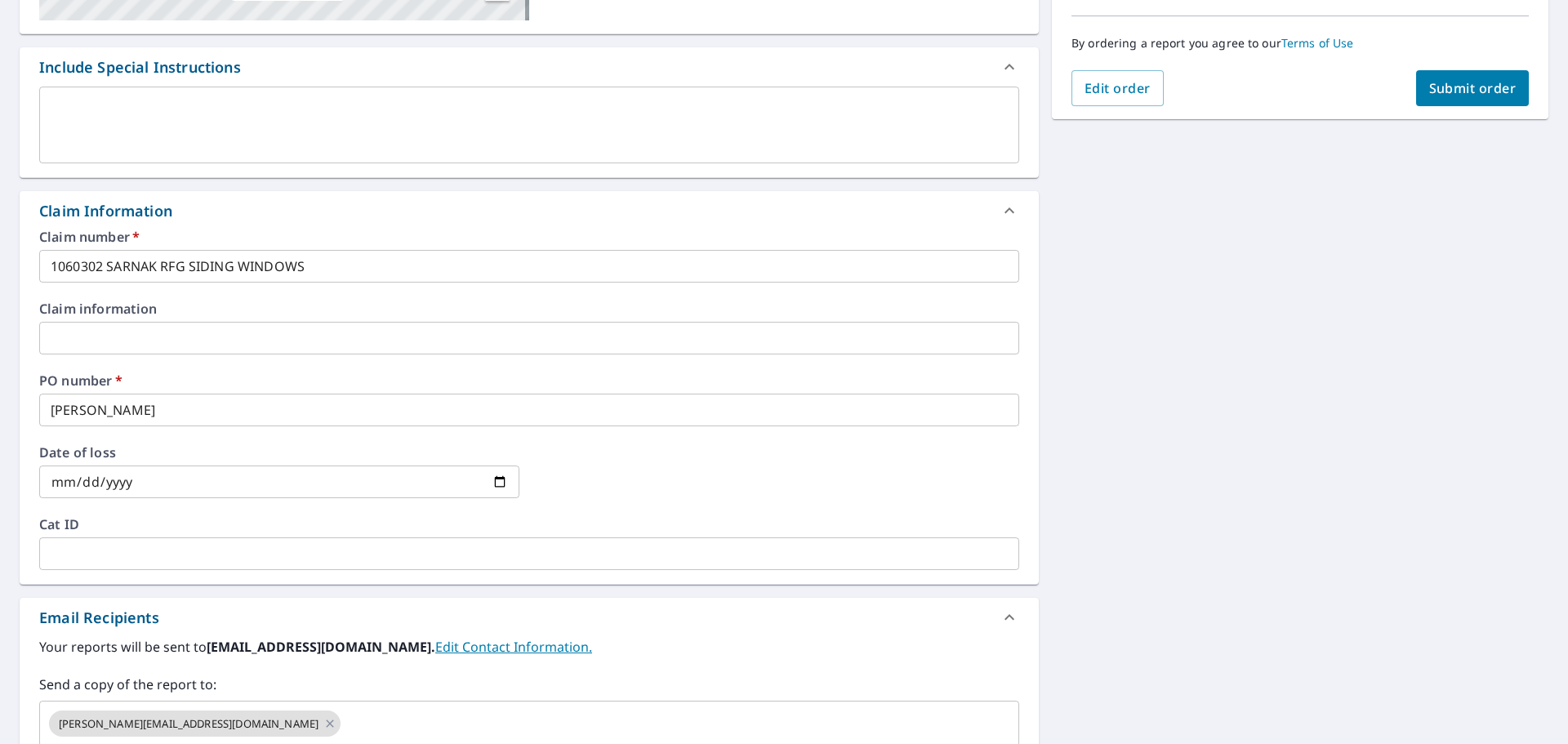
click at [1458, 92] on span "Submit order" at bounding box center [1473, 89] width 88 height 18
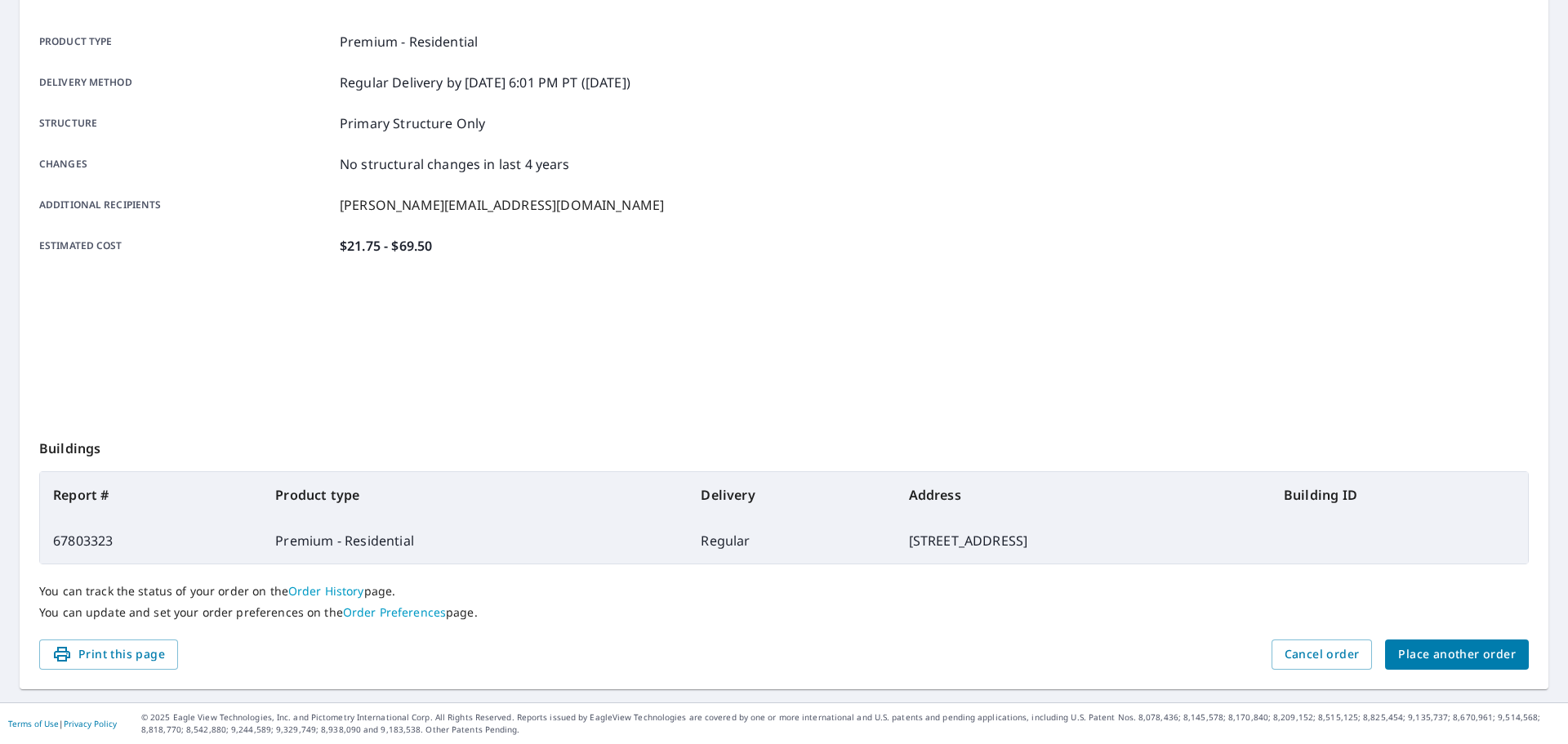
scroll to position [217, 0]
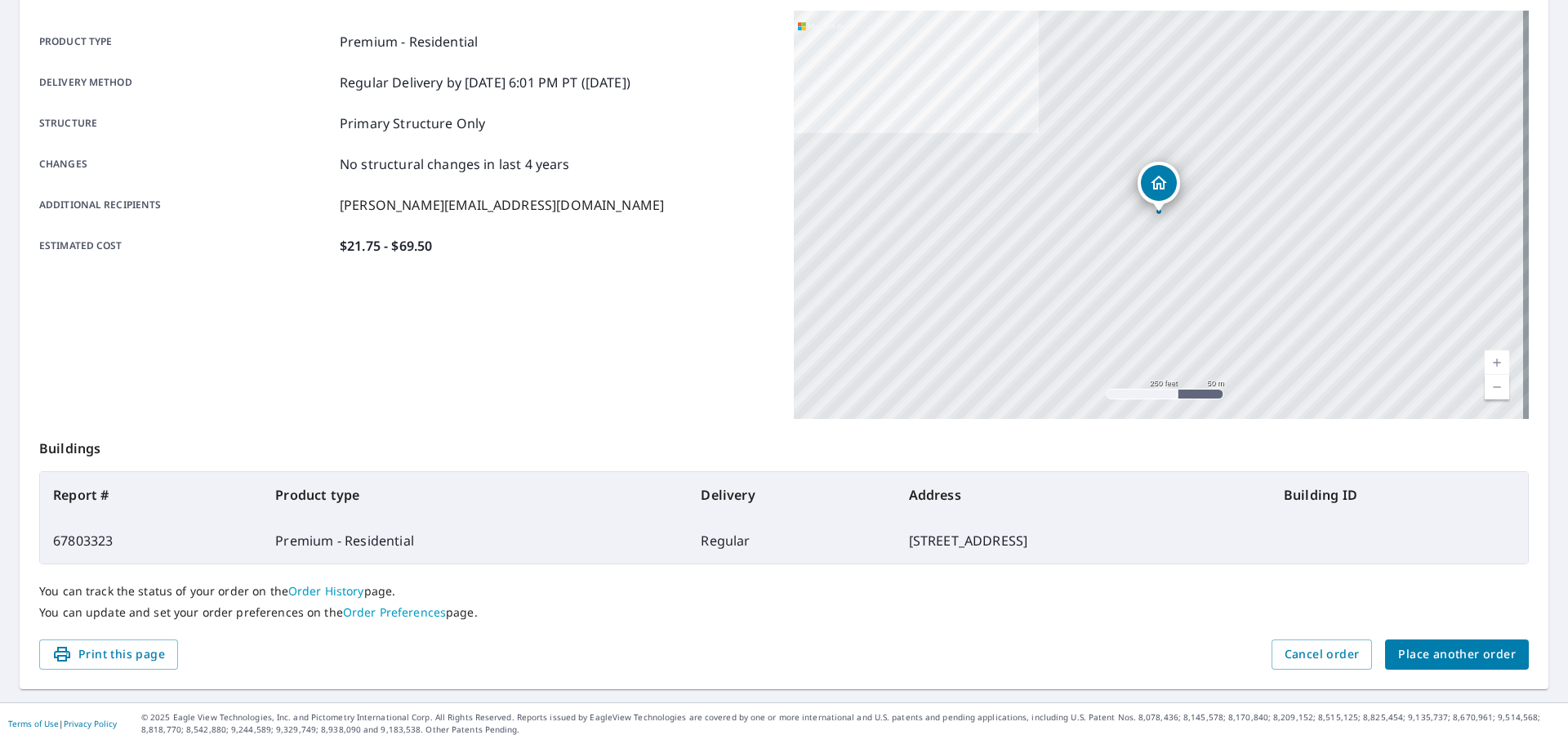
click at [1431, 655] on span "Place another order" at bounding box center [1457, 655] width 118 height 20
